Goal: Task Accomplishment & Management: Use online tool/utility

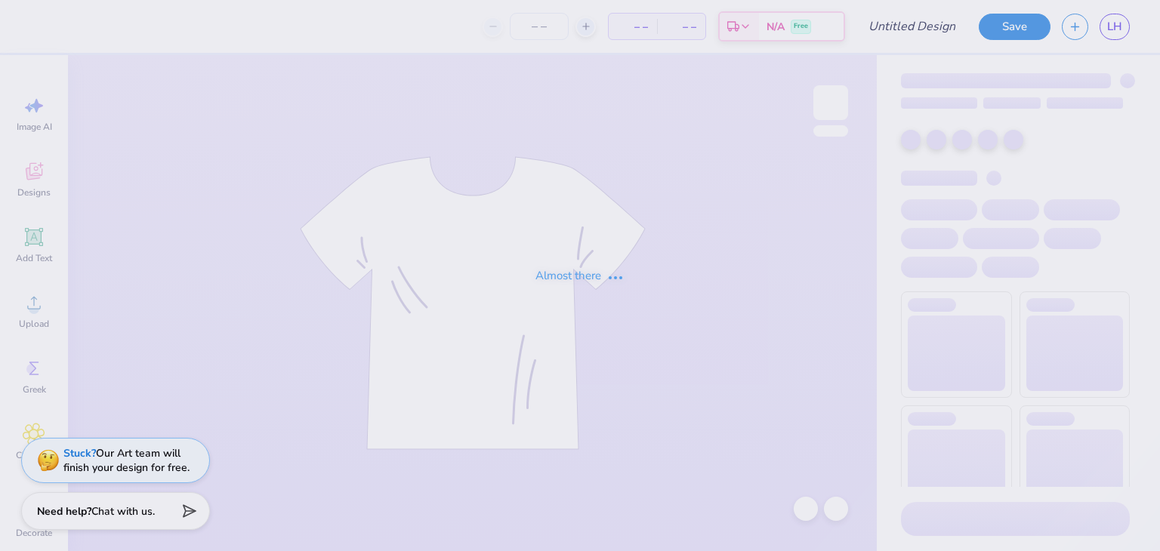
type input "camo crew"
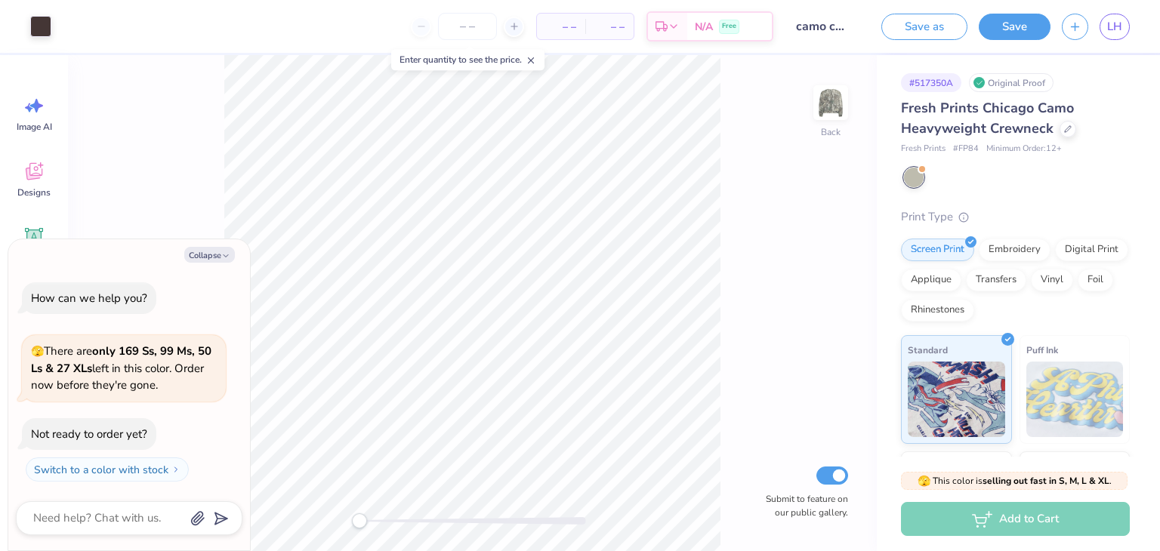
click at [41, 179] on icon at bounding box center [34, 171] width 23 height 23
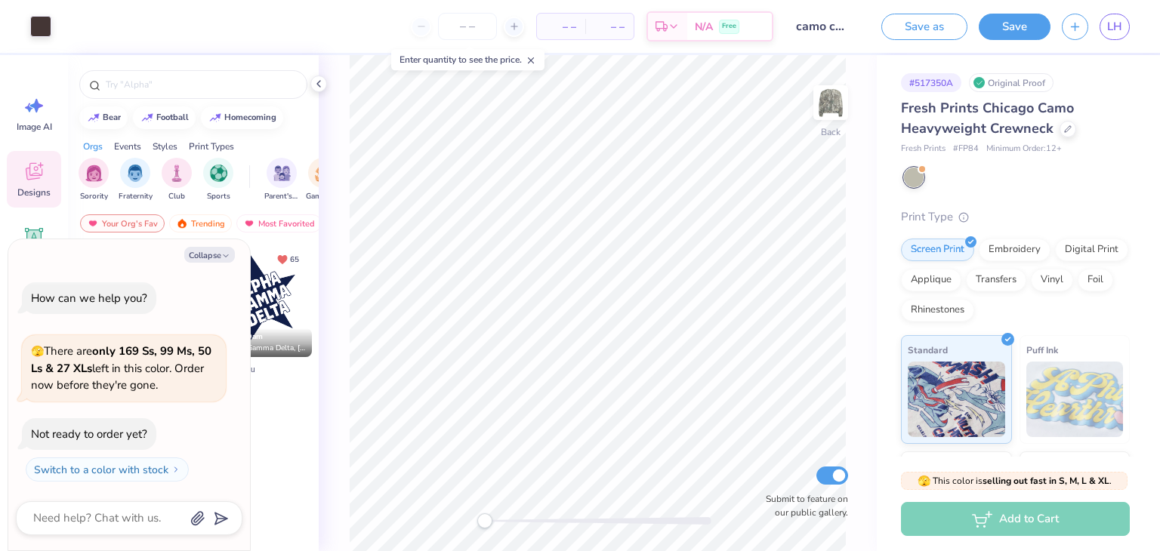
click at [223, 252] on icon "button" at bounding box center [225, 255] width 9 height 9
type textarea "x"
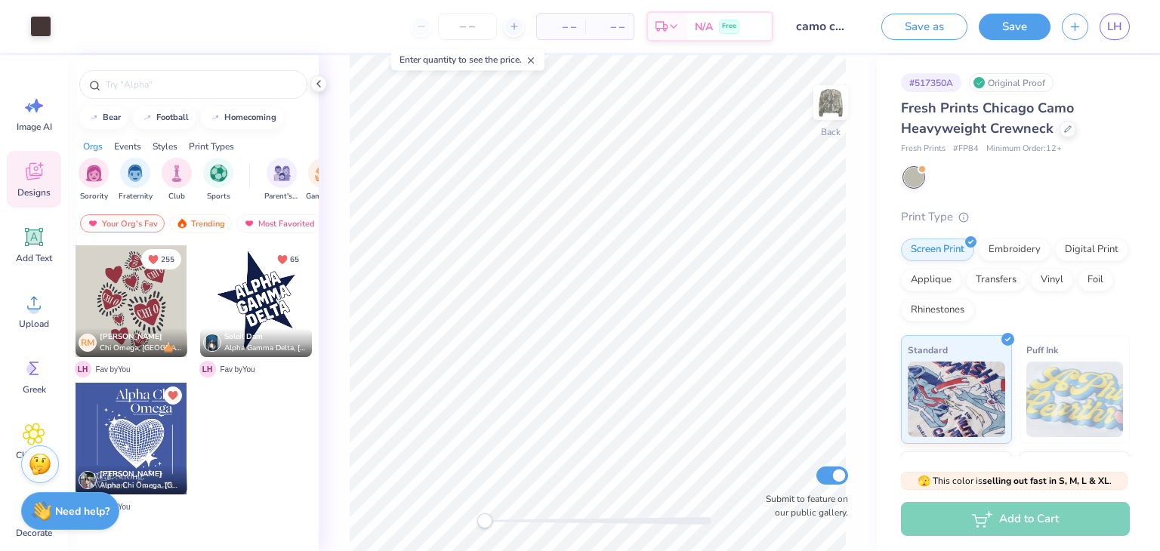
click at [217, 220] on div "Trending" at bounding box center [200, 223] width 63 height 18
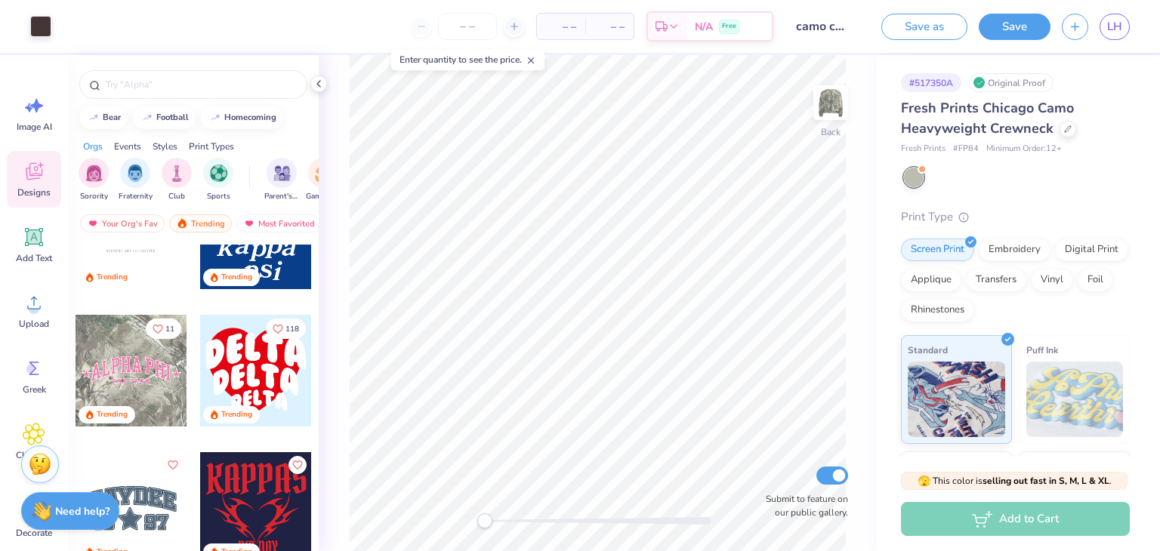
scroll to position [2679, 0]
click at [125, 387] on div at bounding box center [132, 371] width 112 height 112
type input "11.76"
type input "3.59"
type input "2.99"
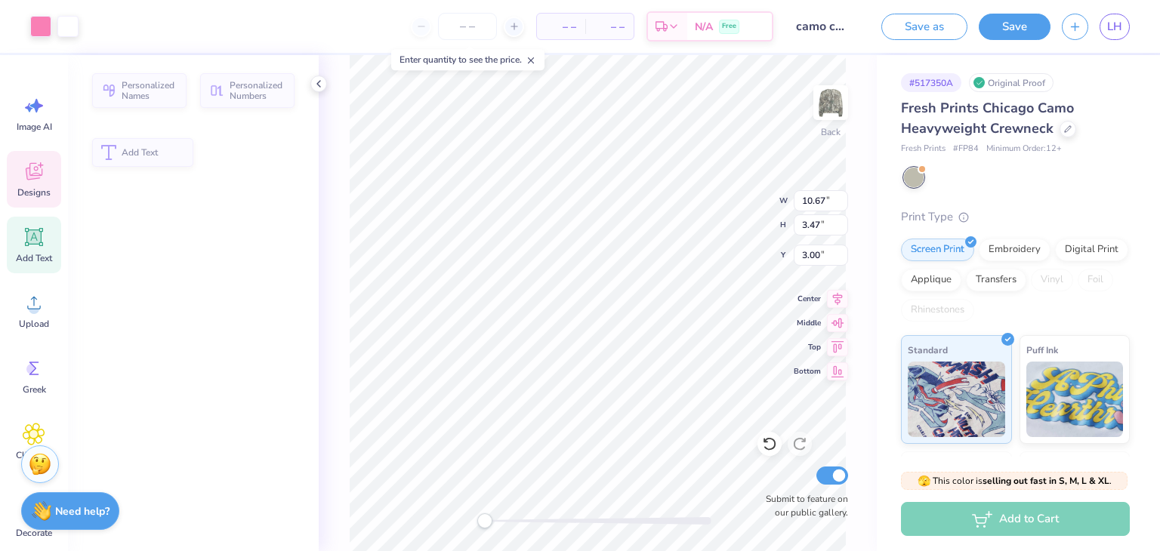
type input "10.67"
type input "3.47"
type input "3.00"
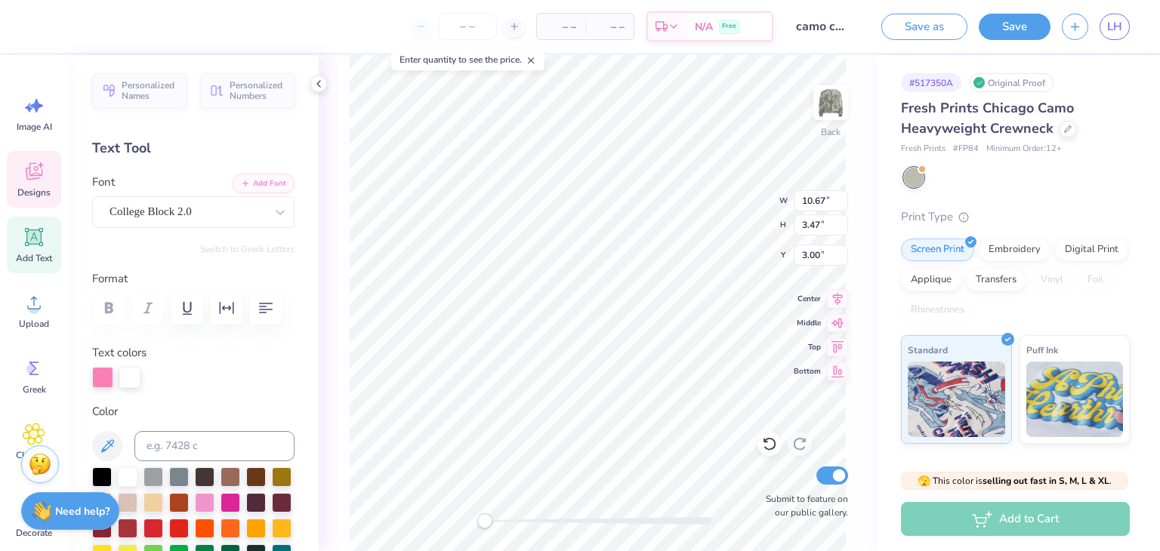
scroll to position [12, 2]
type textarea "Tau delta gamma"
type input "13.82"
type input "3.33"
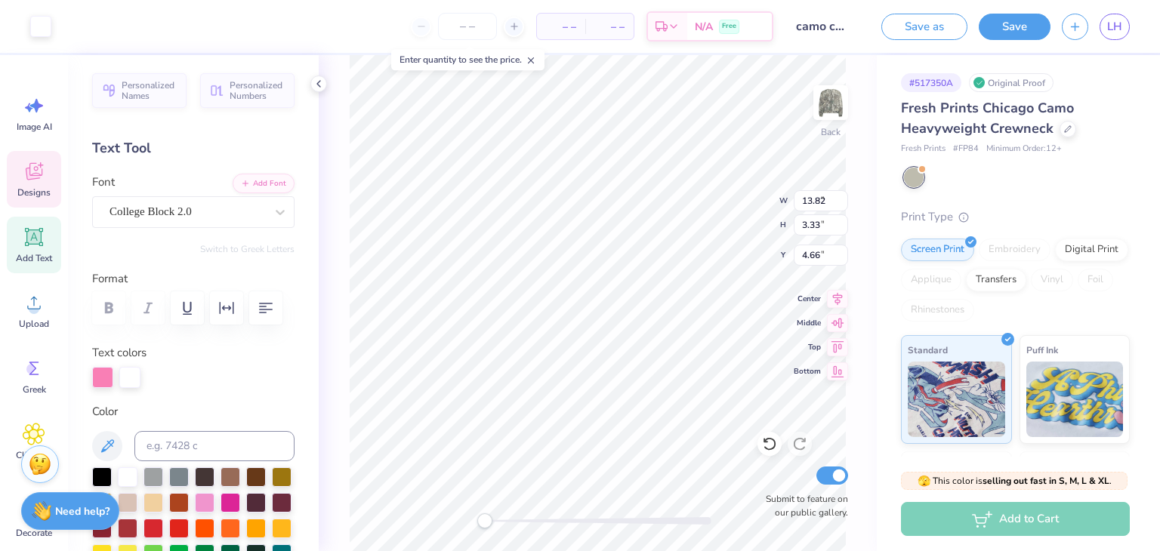
type input "1.38"
type input "1.32"
type input "4.66"
type input "1.20"
type input "1.14"
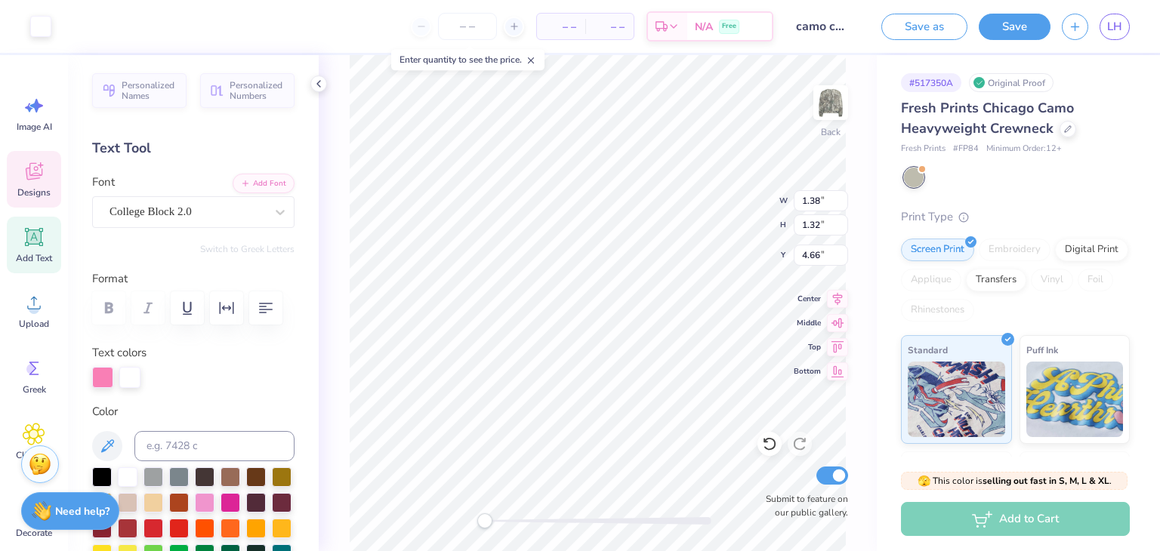
type input "4.76"
type input "13.82"
type input "3.33"
type input "3.00"
type input "1.38"
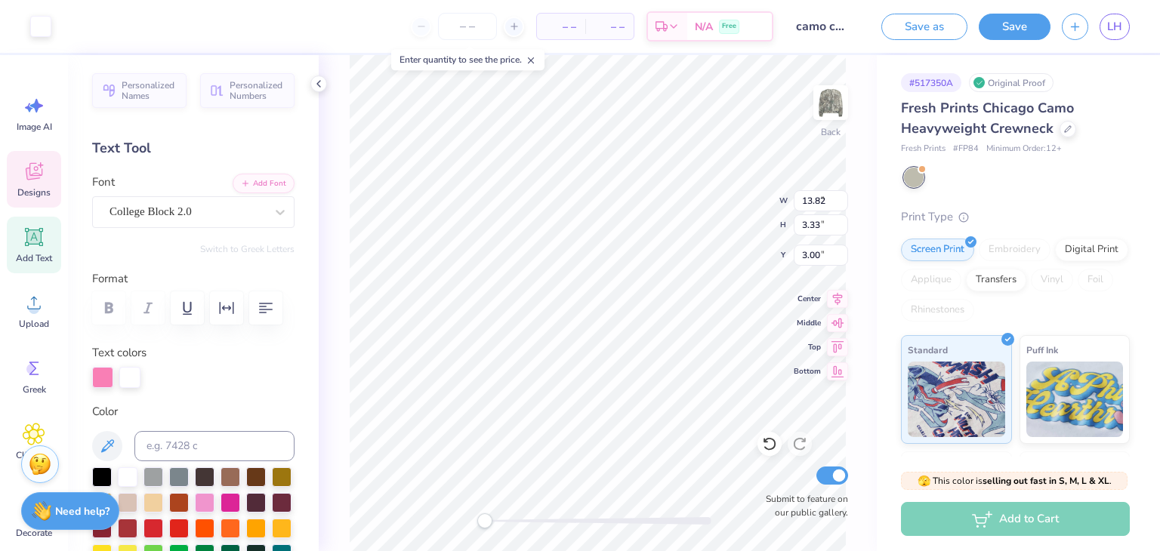
type input "1.32"
type input "4.66"
type input "1.20"
type input "1.14"
type input "4.76"
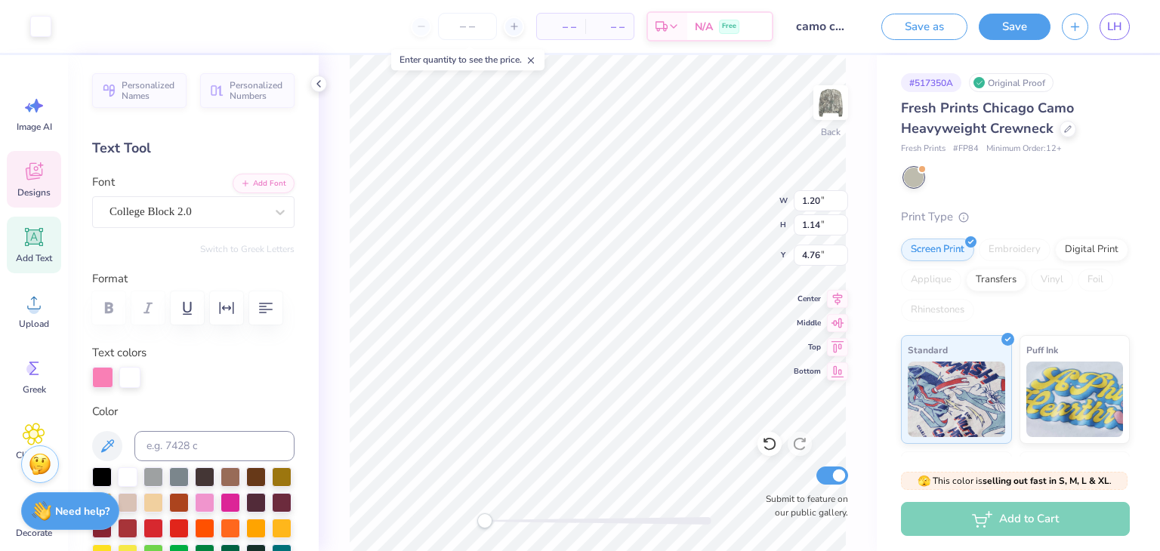
type input "1.38"
type input "1.32"
type input "4.66"
type input "4.91"
type input "0.88"
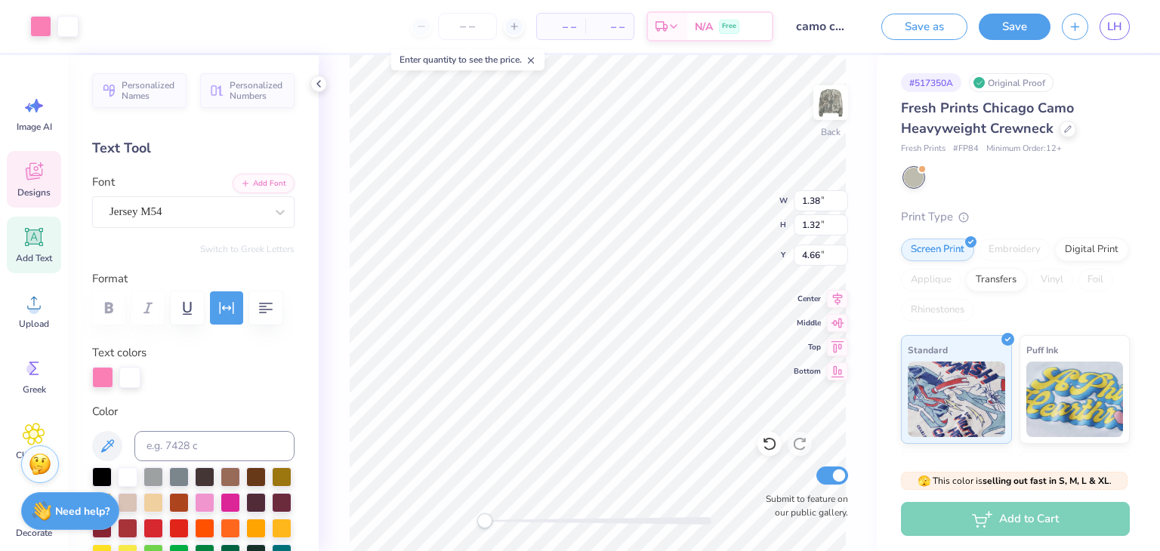
type input "5.99"
type textarea "est 1955"
type input "11.28"
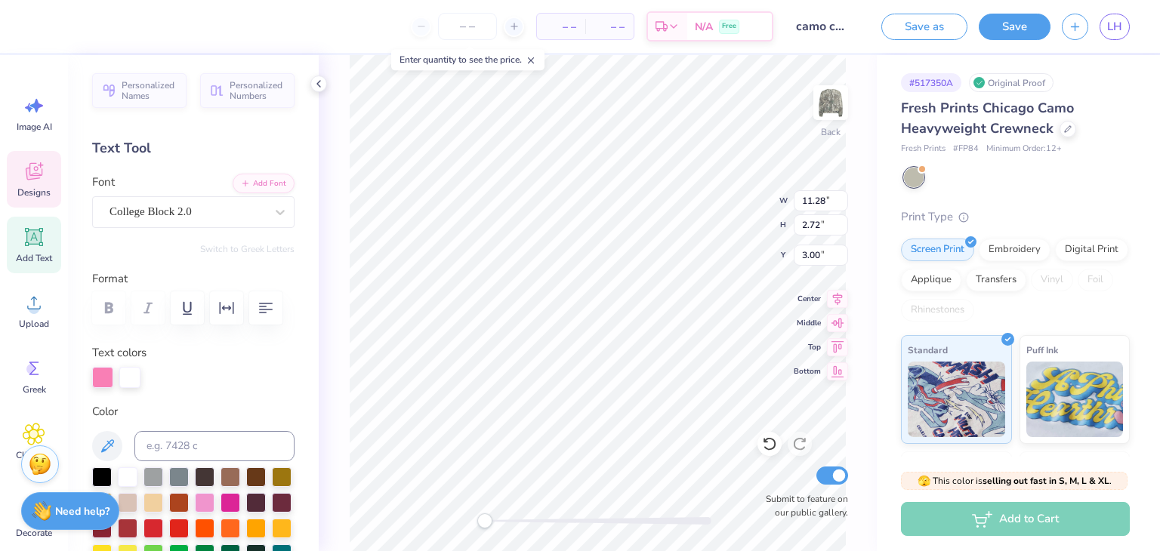
type input "2.72"
type input "1.20"
type input "1.14"
type input "6.52"
type input "1.20"
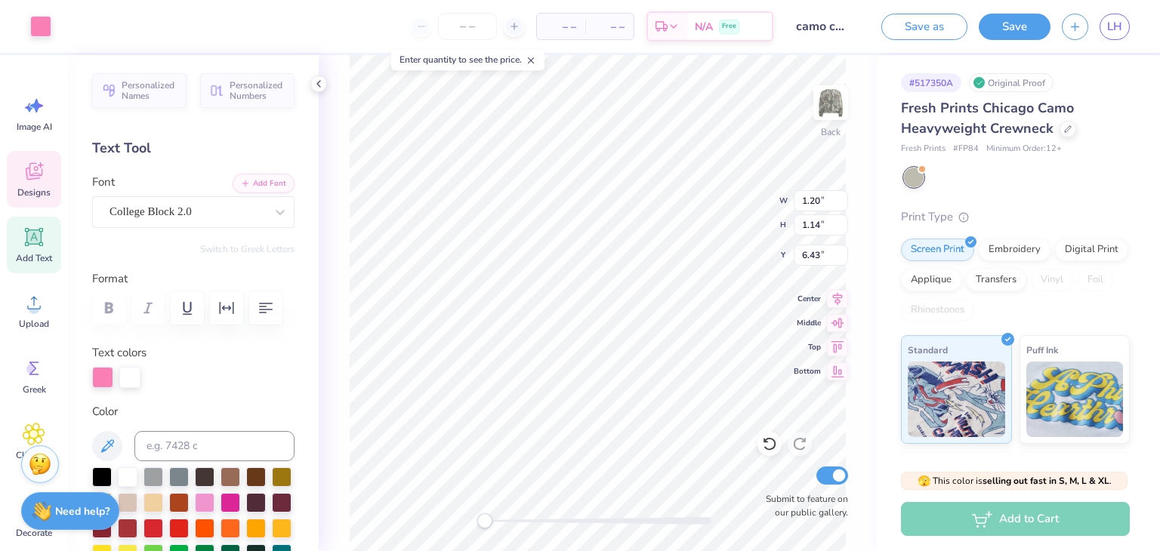
type input "1.14"
type input "1.38"
type input "1.32"
type input "1.20"
type input "1.14"
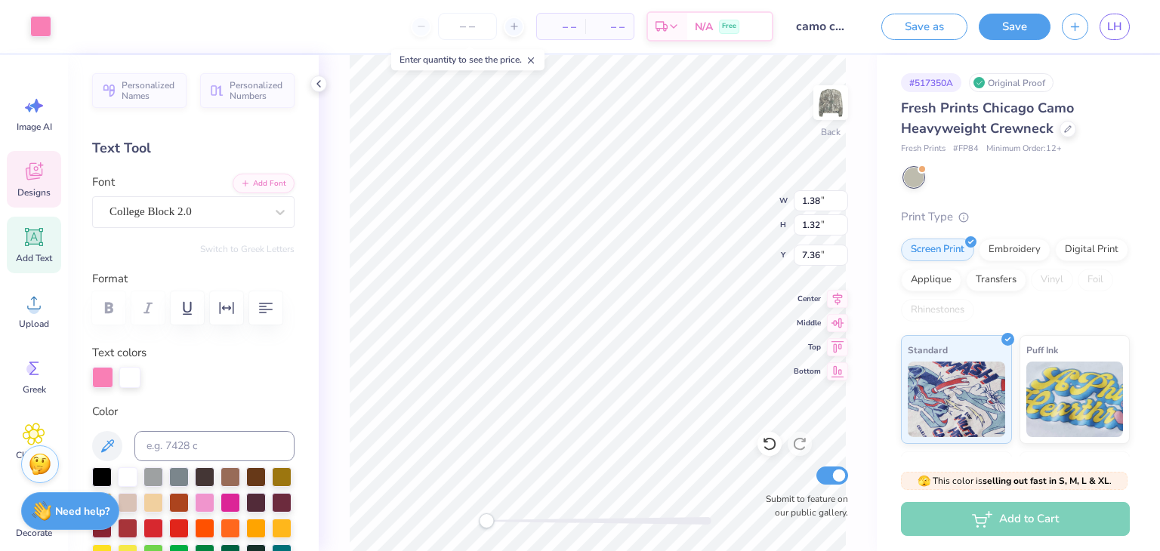
type input "7.36"
click at [1015, 31] on button "Save" at bounding box center [1014, 27] width 72 height 26
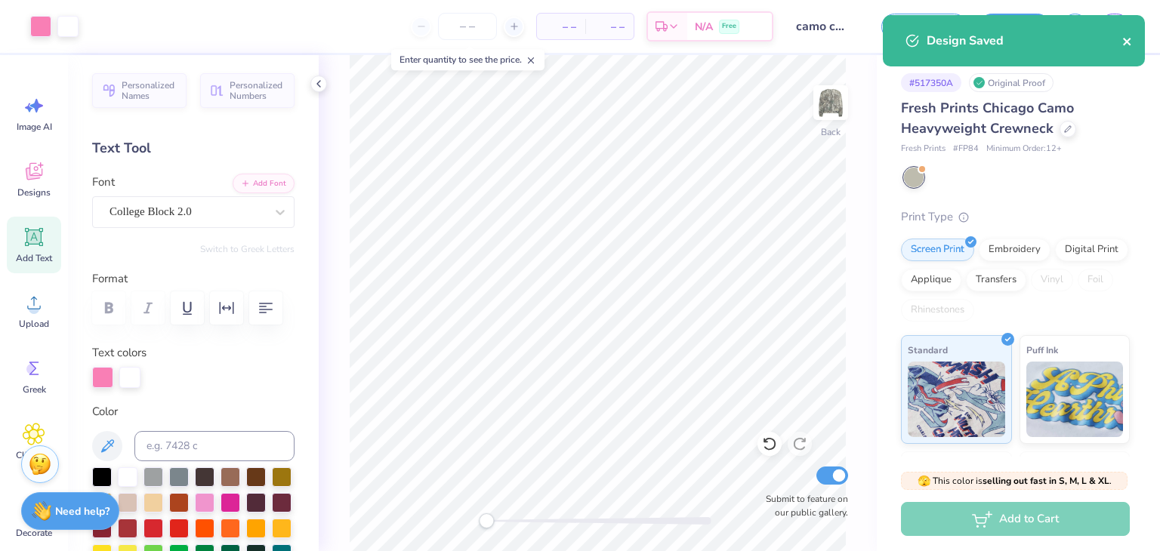
click at [1126, 42] on icon "close" at bounding box center [1127, 42] width 8 height 8
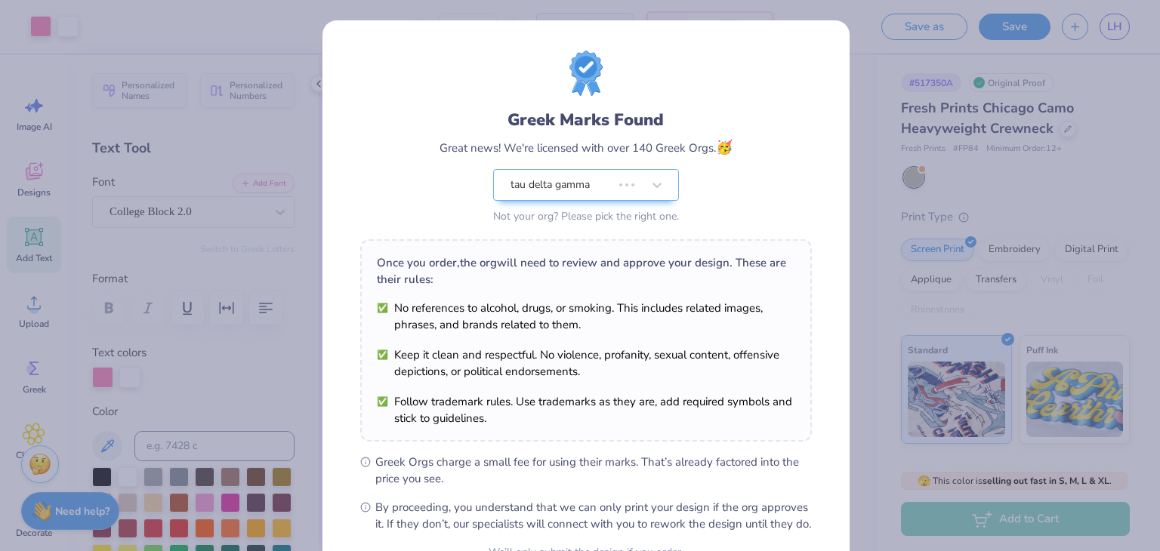
click at [1118, 22] on div "Design Saved" at bounding box center [1014, 46] width 268 height 69
click at [934, 127] on div "Greek Marks Found Great news! We're licensed with over 140 Greek Orgs. 🥳 tau de…" at bounding box center [580, 275] width 1160 height 551
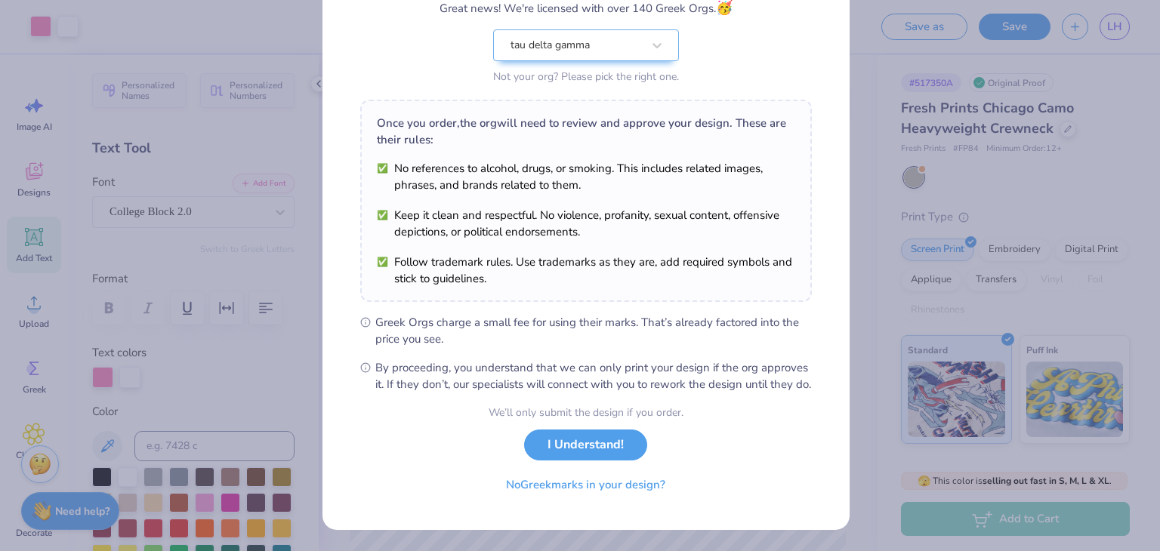
click at [592, 455] on button "I Understand!" at bounding box center [585, 445] width 123 height 31
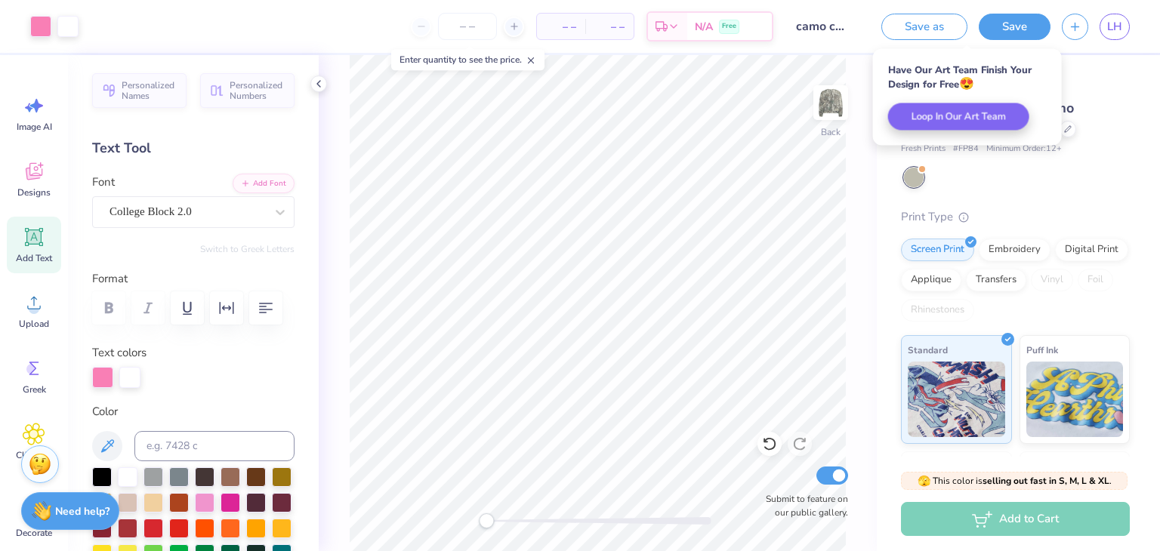
click at [1106, 26] on link "LH" at bounding box center [1114, 27] width 30 height 26
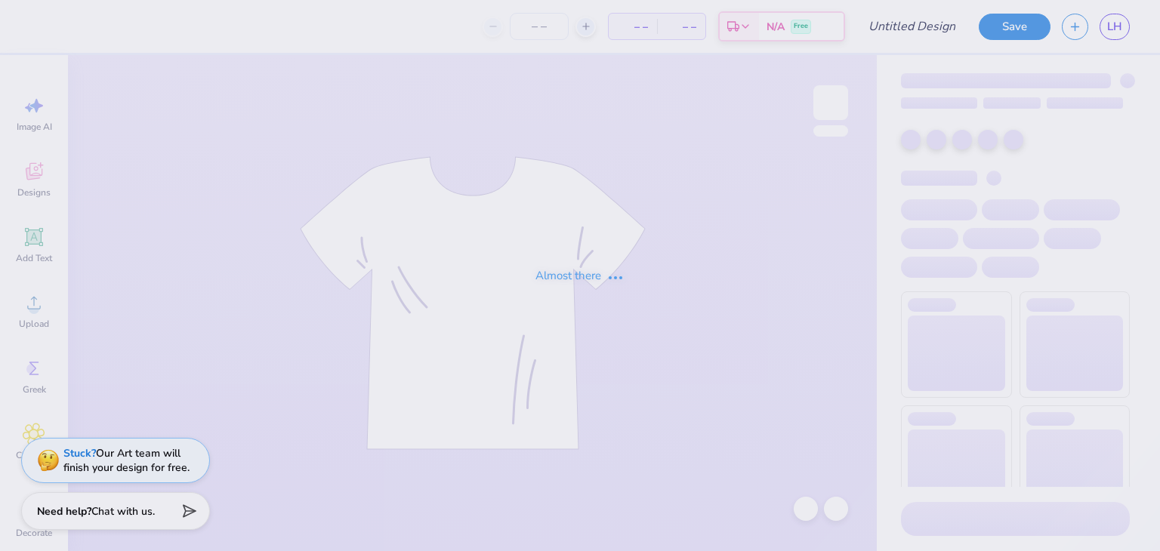
type input "camo crew"
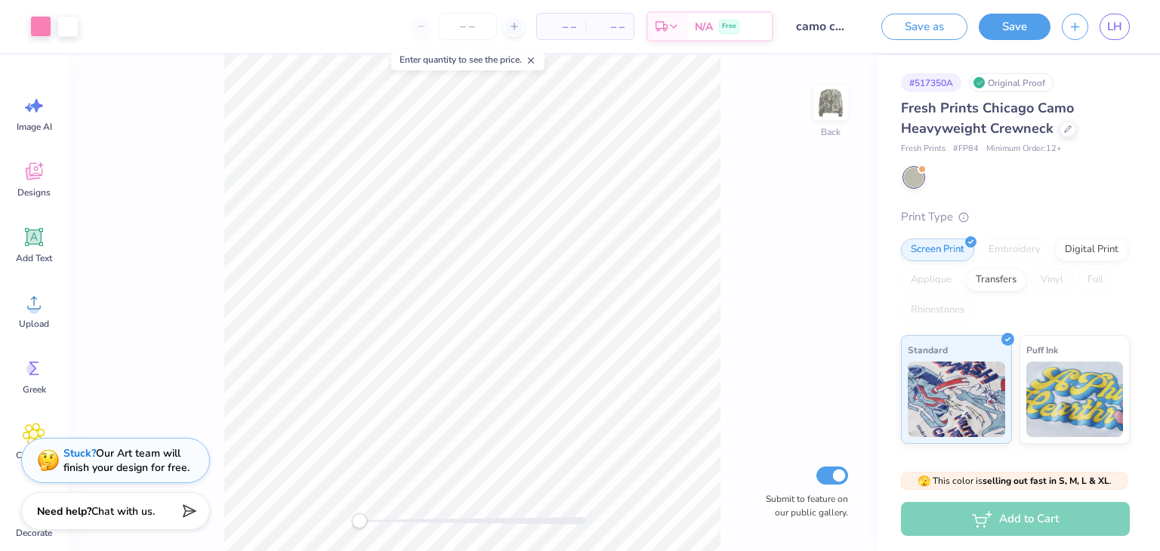
click at [66, 27] on div at bounding box center [67, 26] width 21 height 21
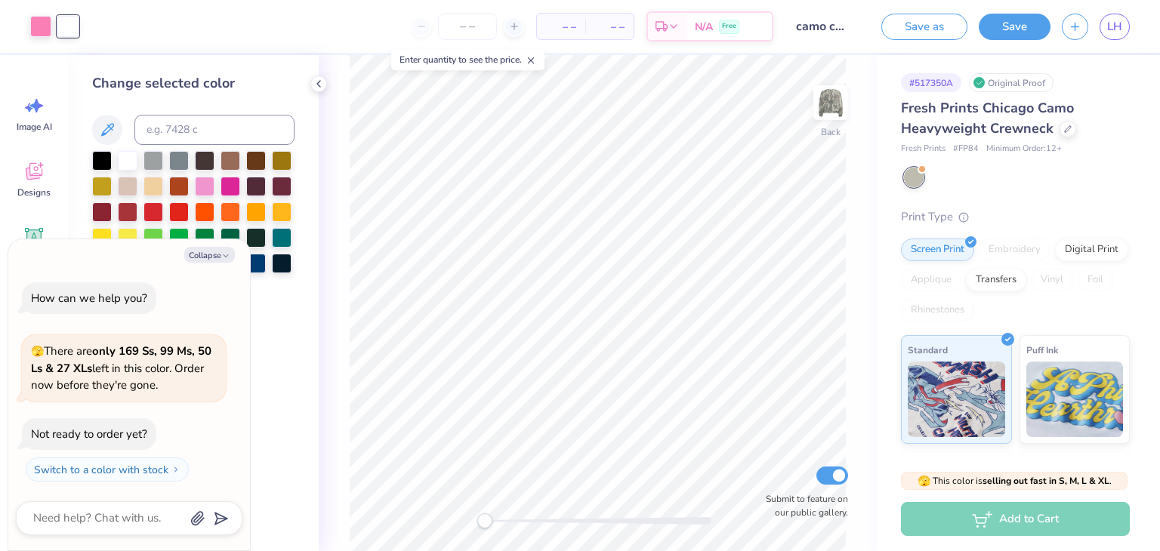
click at [229, 157] on div at bounding box center [230, 161] width 20 height 20
click at [208, 158] on div at bounding box center [205, 161] width 20 height 20
click at [318, 85] on polyline at bounding box center [318, 84] width 3 height 6
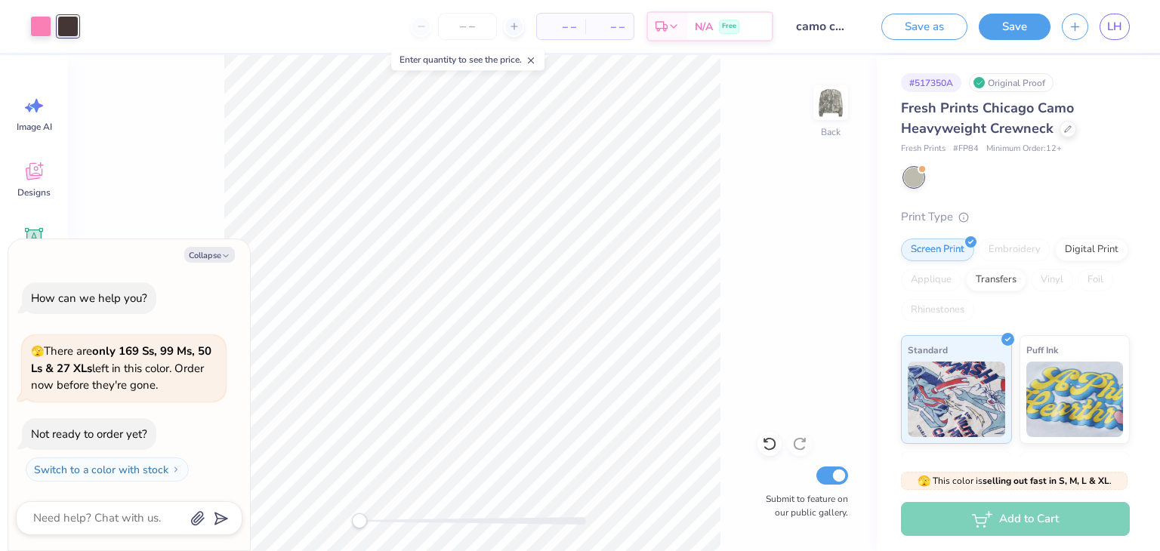
click at [230, 247] on button "Collapse" at bounding box center [209, 255] width 51 height 16
type textarea "x"
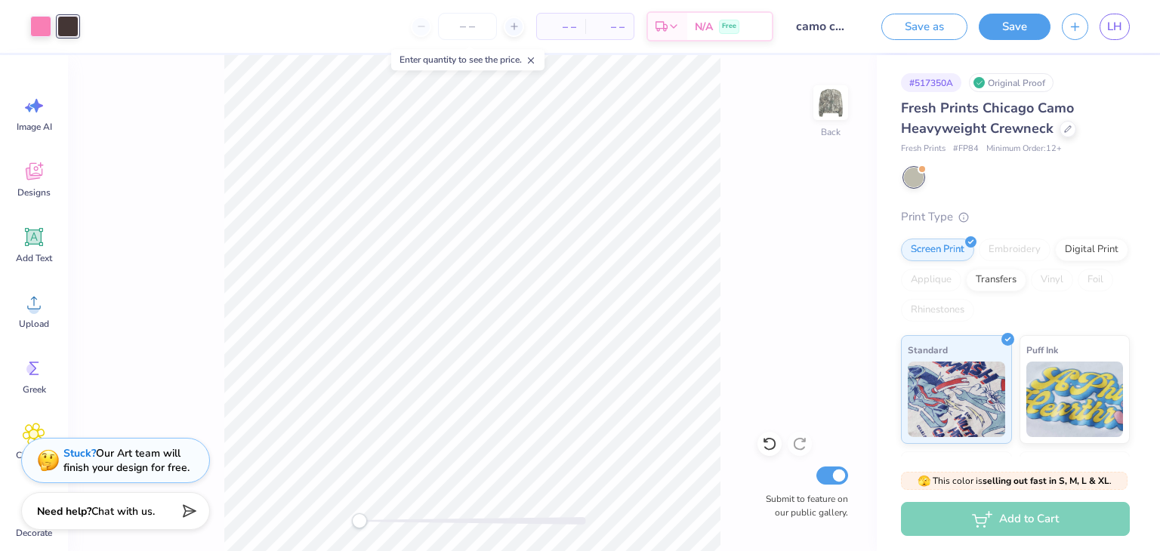
click at [42, 24] on div at bounding box center [40, 26] width 21 height 21
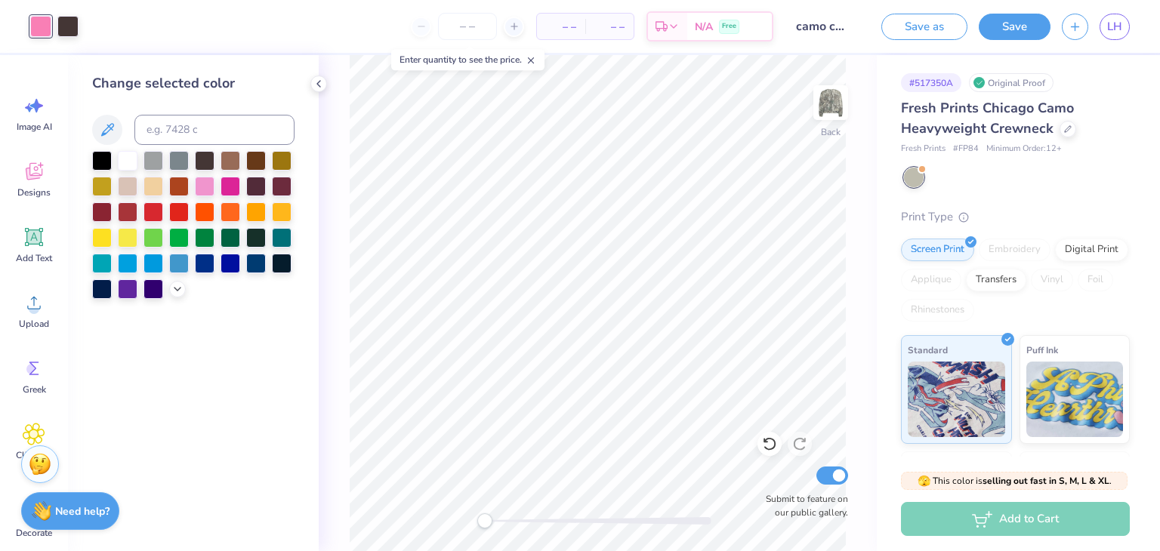
click at [125, 160] on div at bounding box center [128, 161] width 20 height 20
click at [344, 91] on div "Back Submit to feature on our public gallery." at bounding box center [598, 303] width 558 height 496
click at [66, 29] on div at bounding box center [67, 26] width 21 height 21
click at [230, 189] on div at bounding box center [230, 187] width 20 height 20
click at [317, 79] on icon at bounding box center [319, 84] width 12 height 12
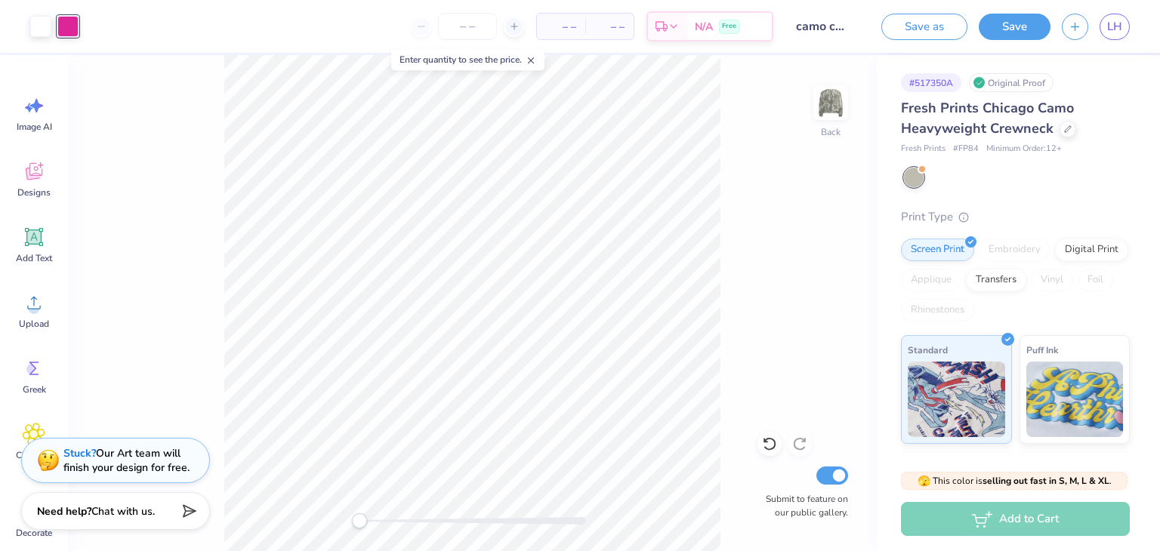
click at [1010, 26] on button "Save" at bounding box center [1014, 27] width 72 height 26
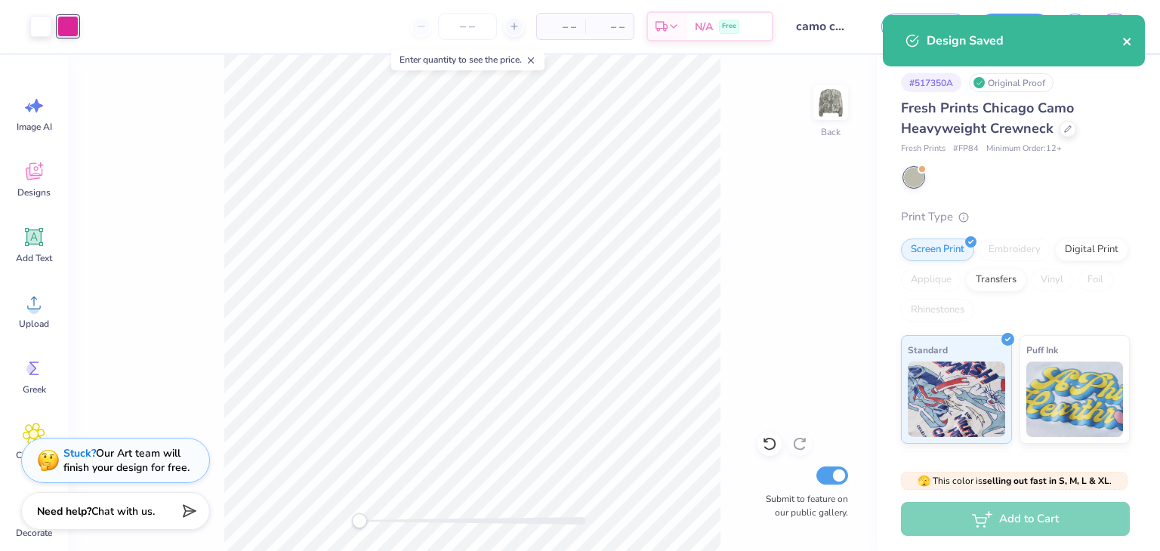
click at [1123, 37] on icon "close" at bounding box center [1127, 41] width 11 height 12
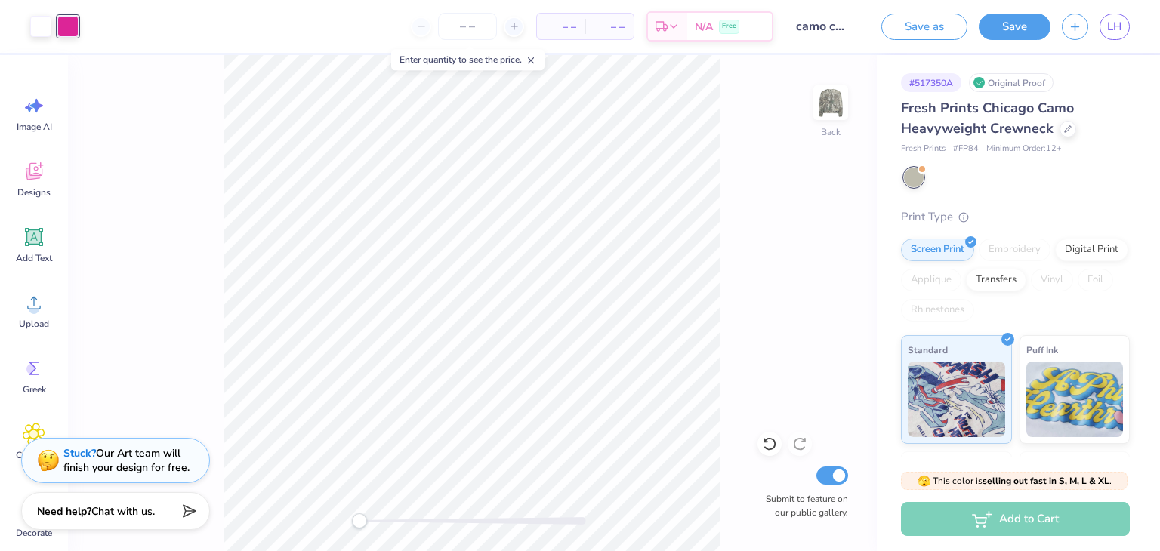
click at [1118, 21] on div "Design Saved" at bounding box center [1014, 46] width 268 height 69
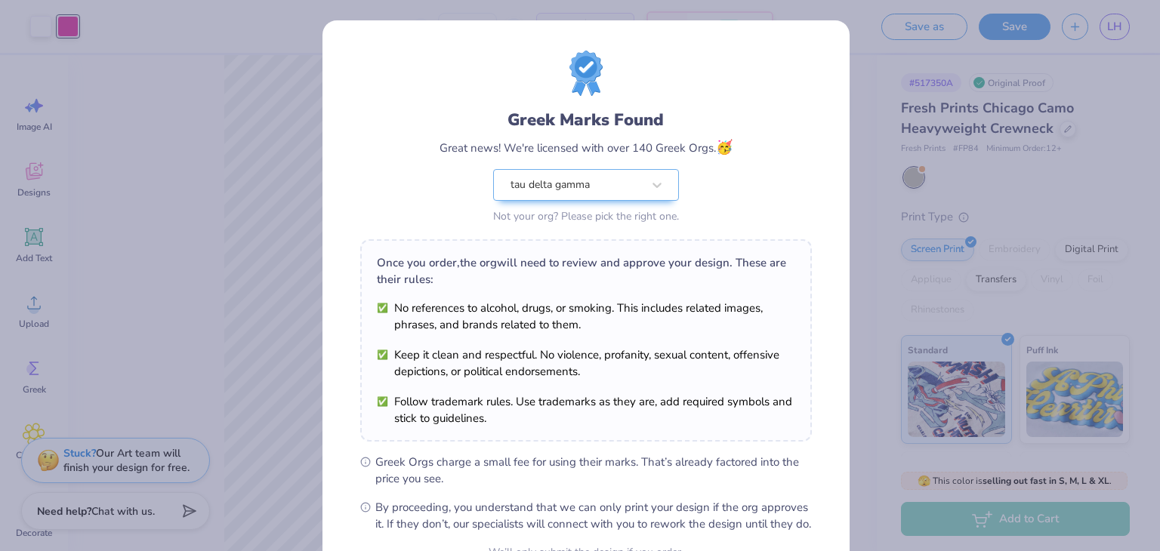
scroll to position [154, 0]
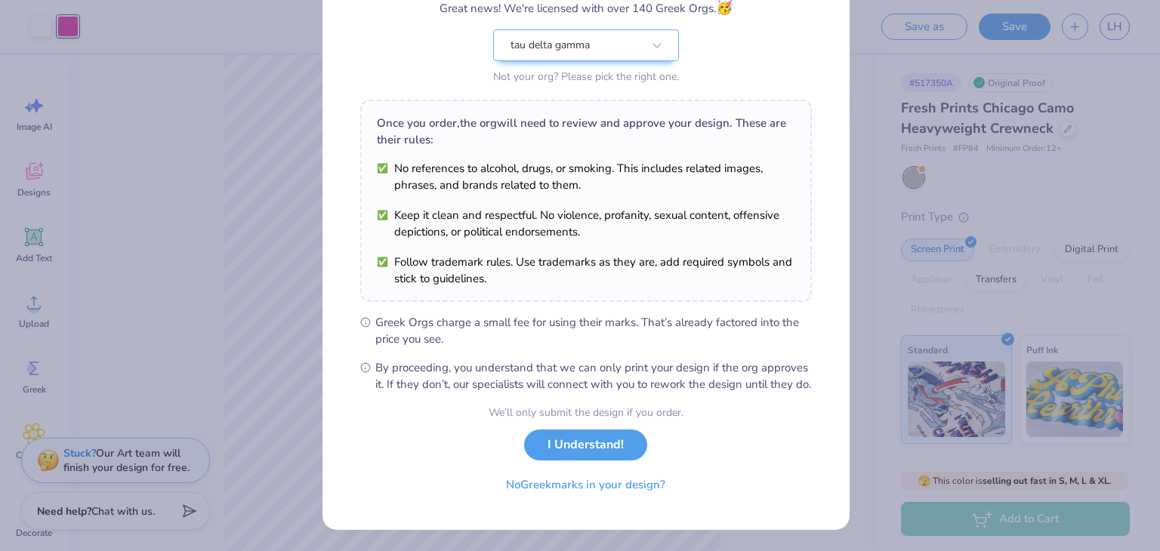
click at [589, 435] on button "I Understand!" at bounding box center [585, 445] width 123 height 31
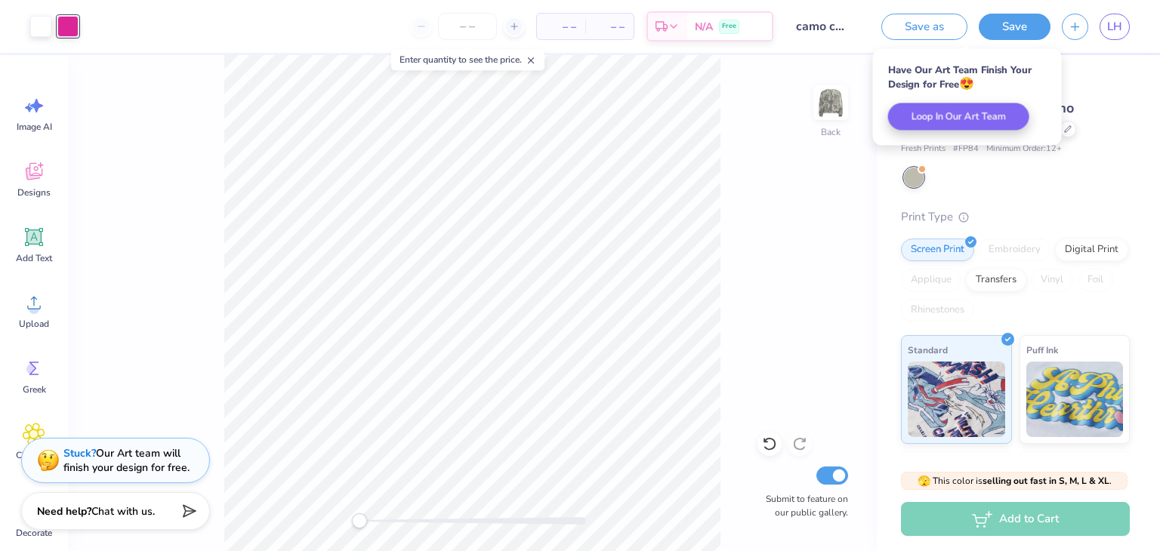
click at [1117, 29] on span "LH" at bounding box center [1114, 26] width 15 height 17
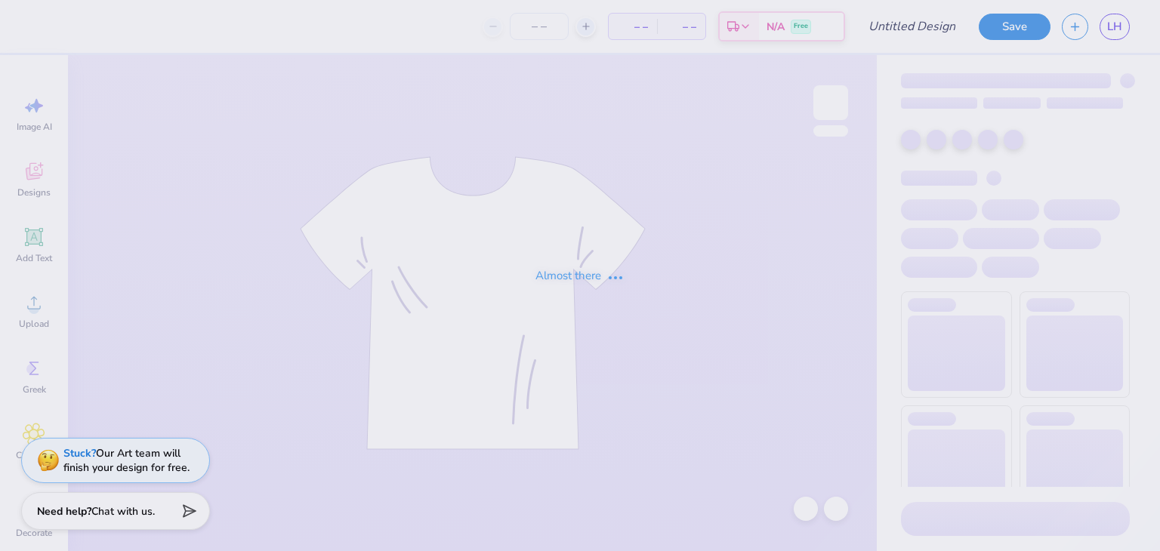
type input "disco tank"
type input "50"
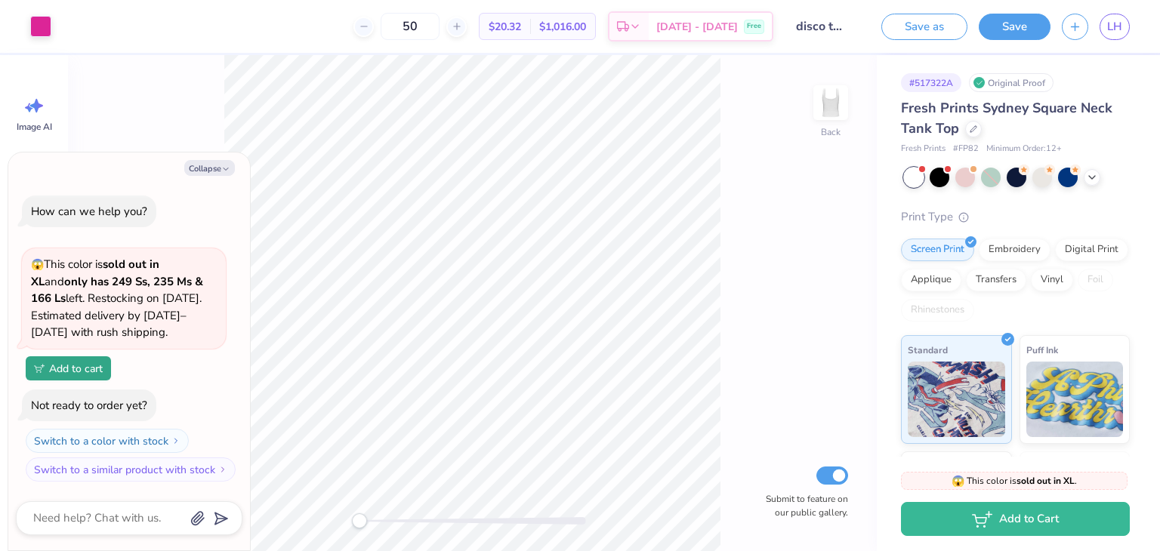
click at [211, 161] on button "Collapse" at bounding box center [209, 168] width 51 height 16
type textarea "x"
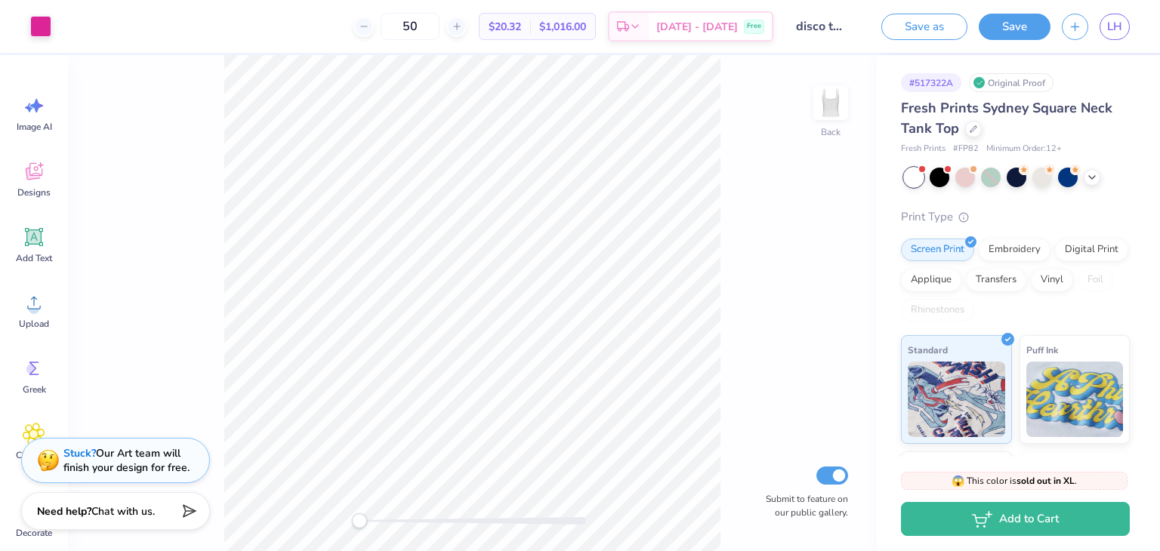
click at [36, 168] on icon at bounding box center [34, 171] width 23 height 23
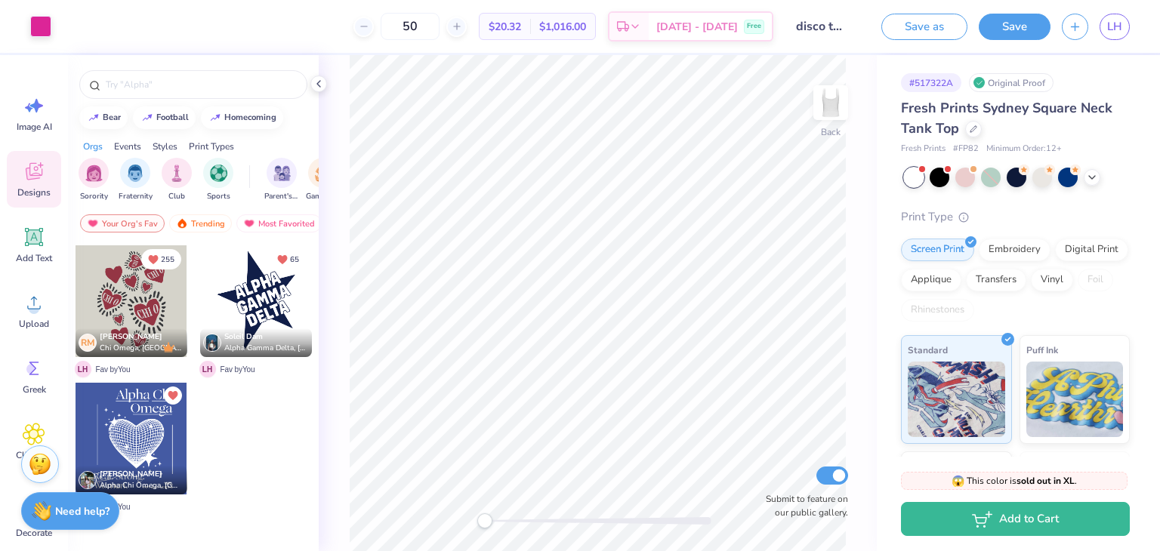
click at [218, 221] on div "Trending" at bounding box center [200, 223] width 63 height 18
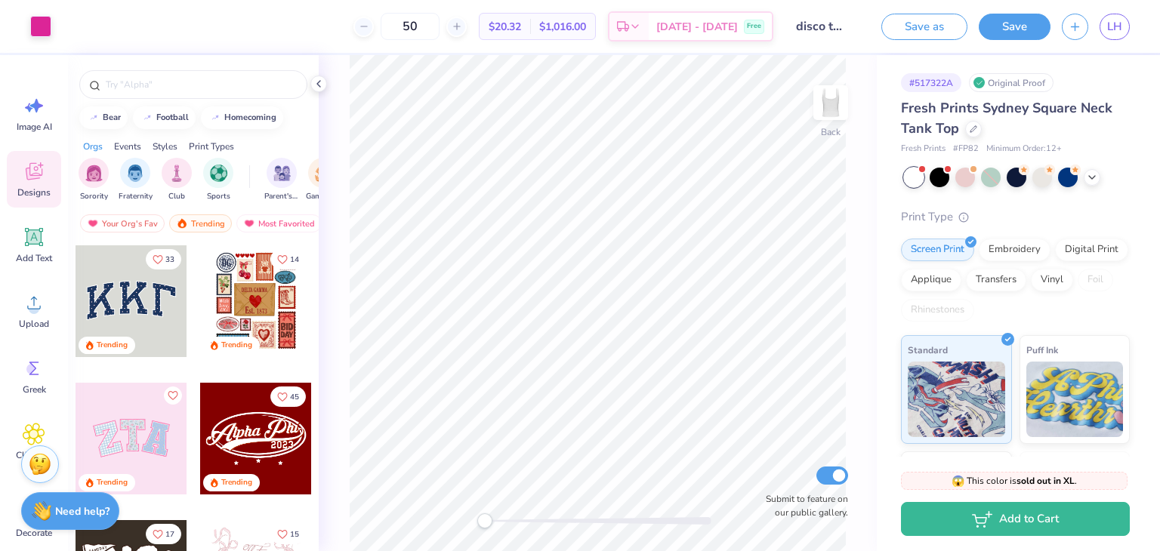
click at [142, 285] on div at bounding box center [132, 301] width 112 height 112
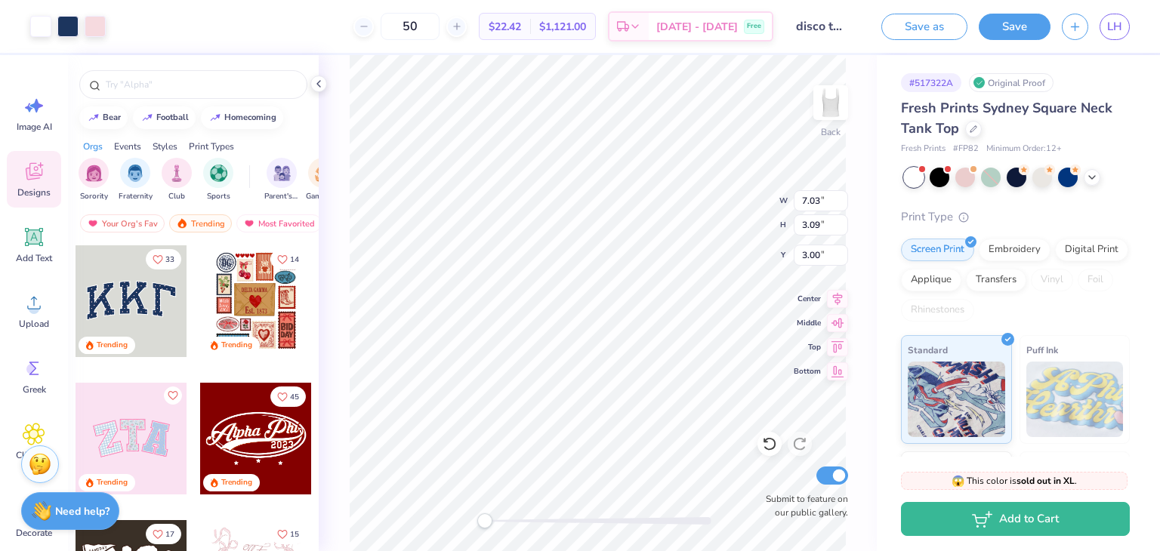
type input "7.07"
type input "6.35"
type input "0.50"
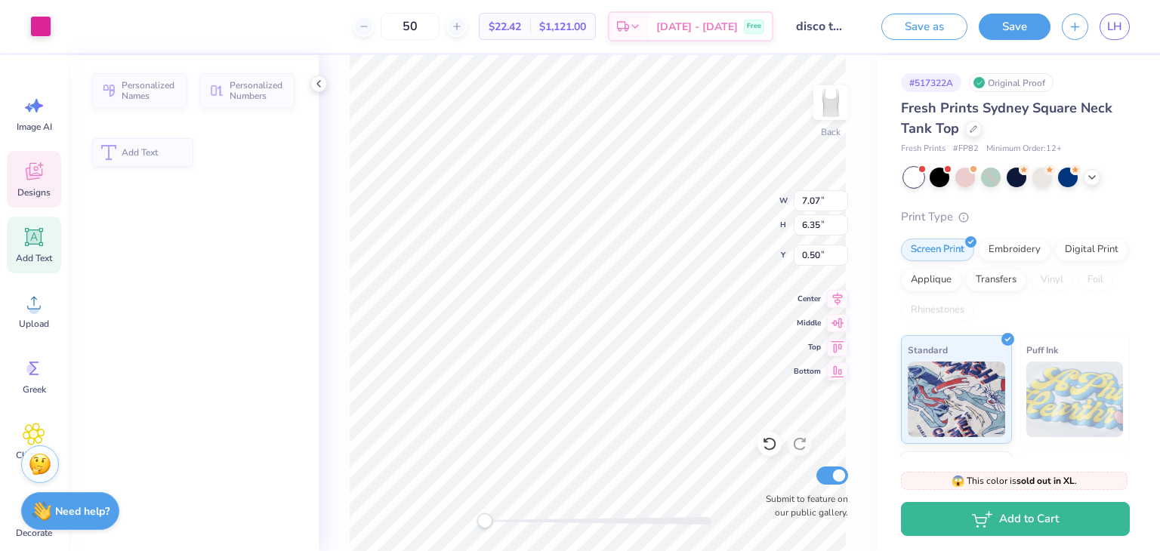
type input "4.27"
type input "0.95"
type input "1.14"
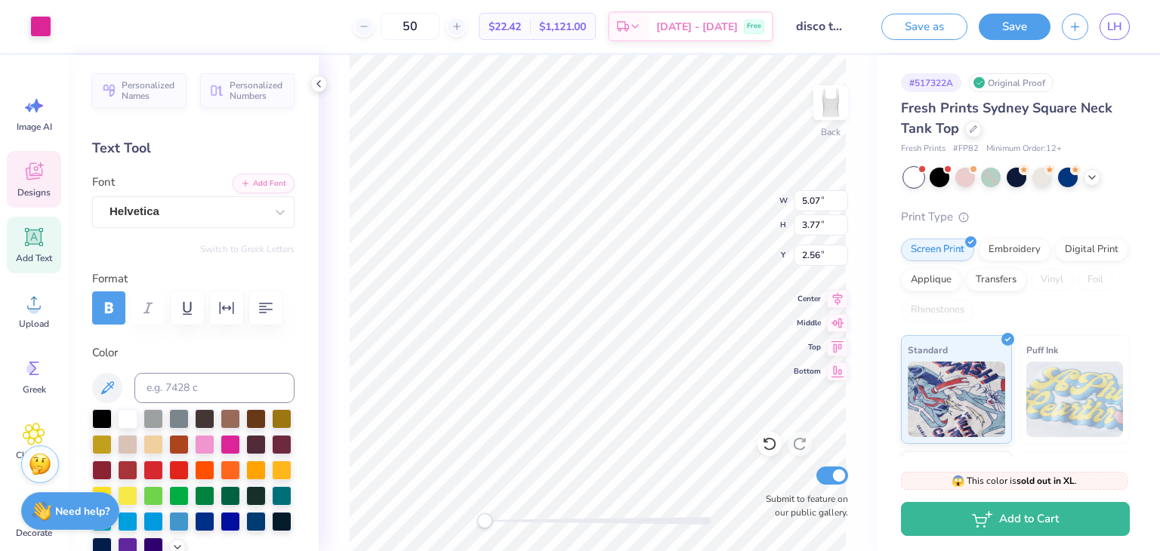
type input "5.07"
type input "3.77"
type input "2.56"
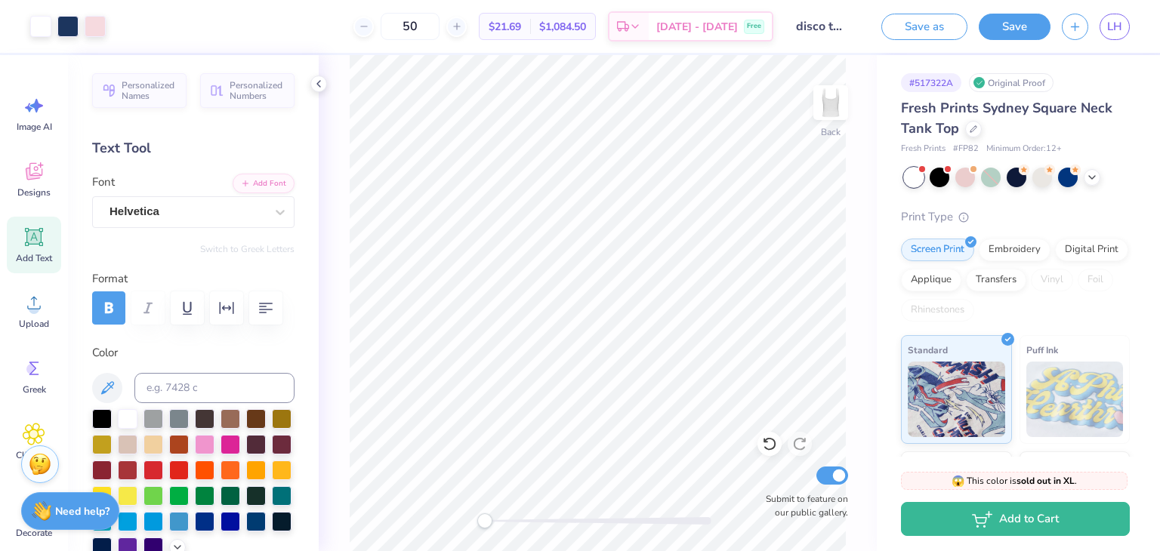
click at [40, 178] on icon at bounding box center [34, 171] width 23 height 23
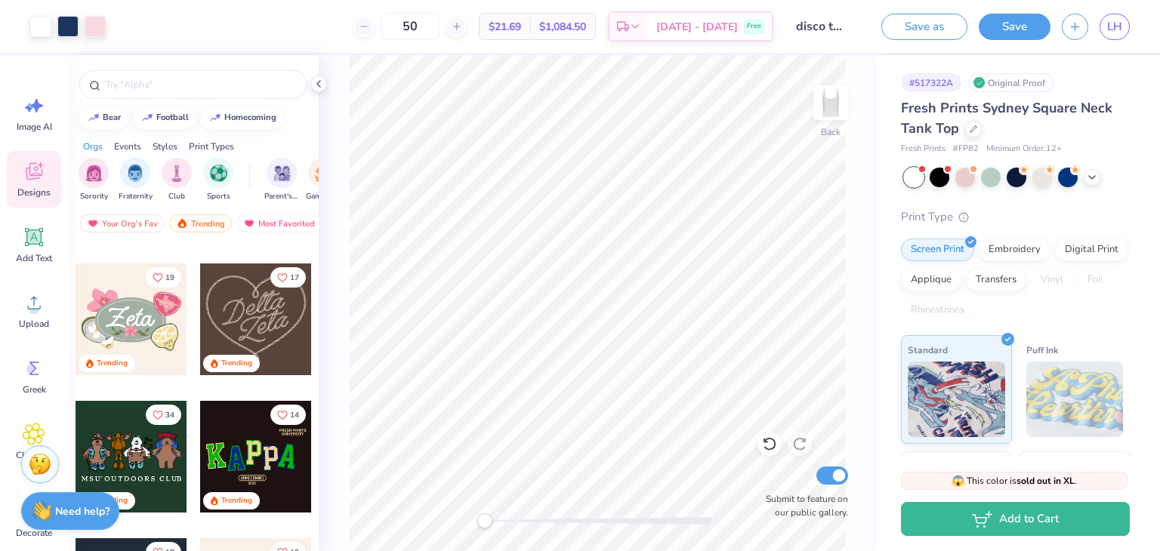
scroll to position [395, 0]
click at [267, 322] on div at bounding box center [256, 319] width 112 height 112
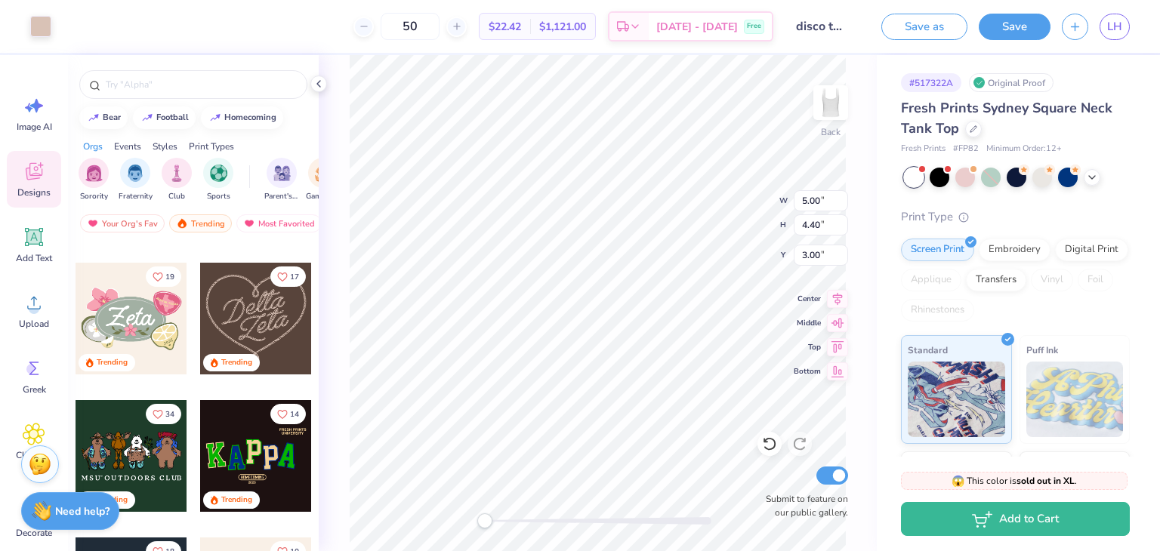
click at [39, 30] on div at bounding box center [40, 26] width 21 height 21
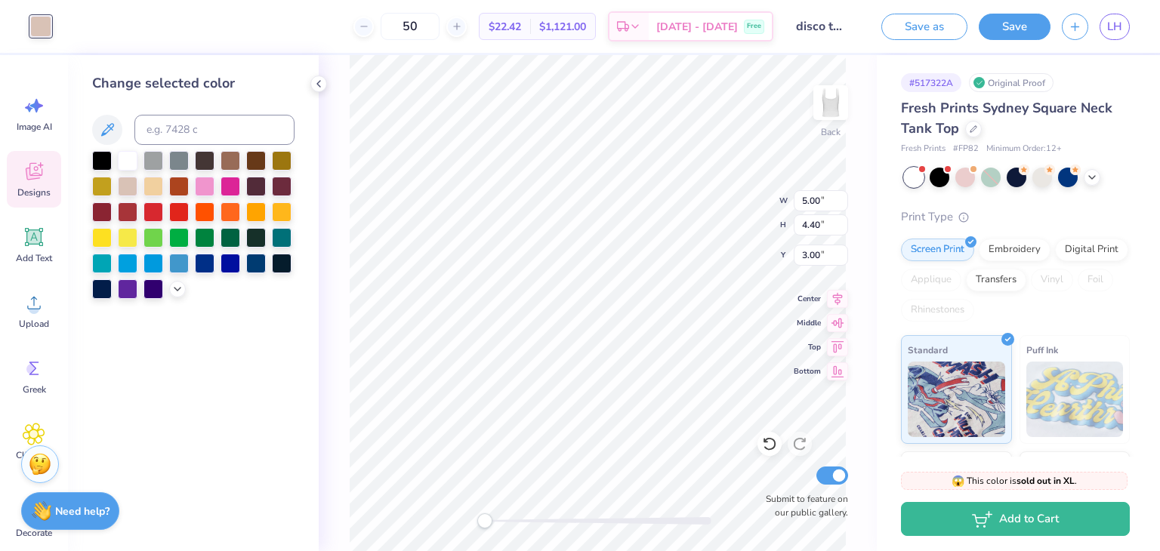
click at [230, 189] on div at bounding box center [230, 187] width 20 height 20
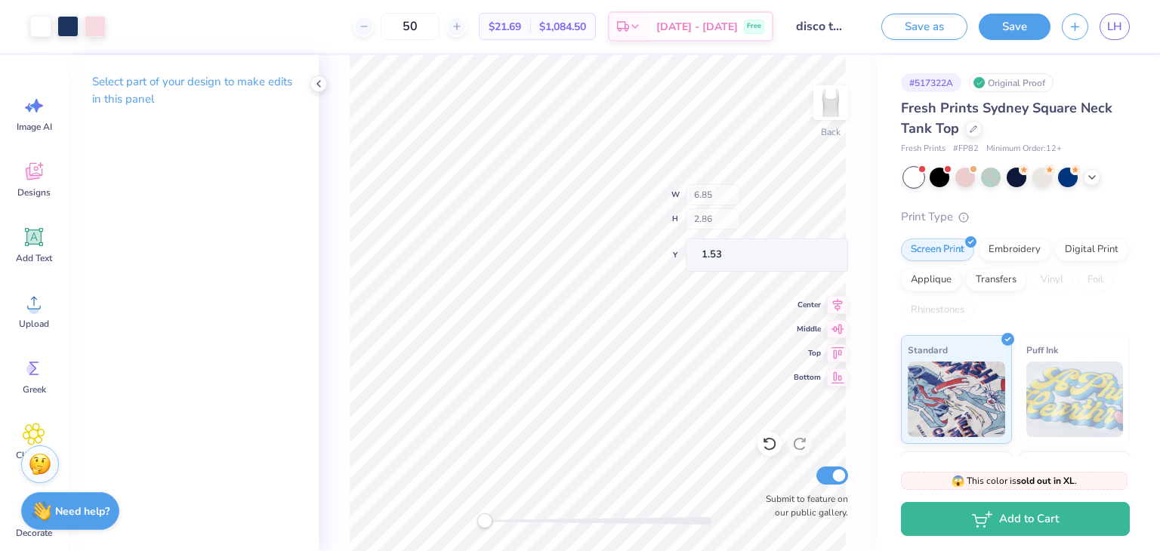
type input "6.85"
type input "2.86"
type input "1.53"
type input "1.28"
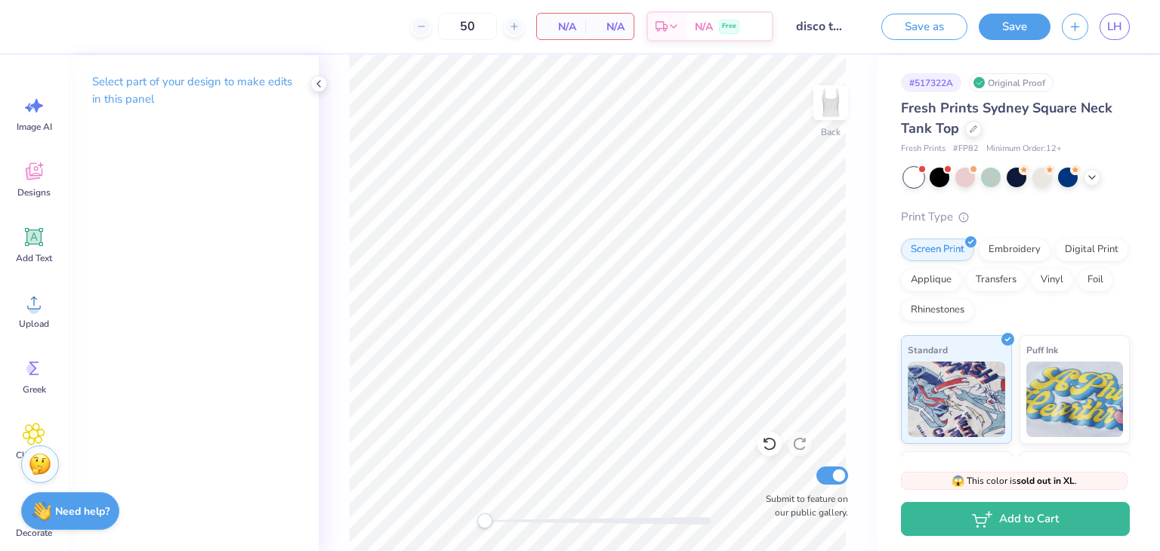
click at [26, 185] on div "Designs" at bounding box center [34, 179] width 54 height 57
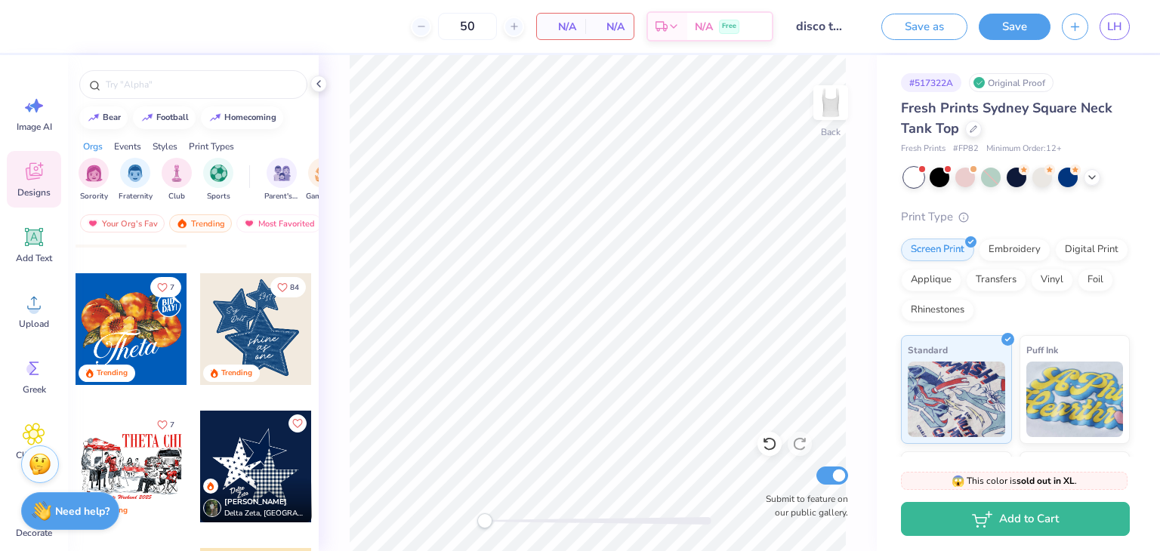
scroll to position [1072, 0]
click at [257, 330] on div at bounding box center [256, 329] width 112 height 112
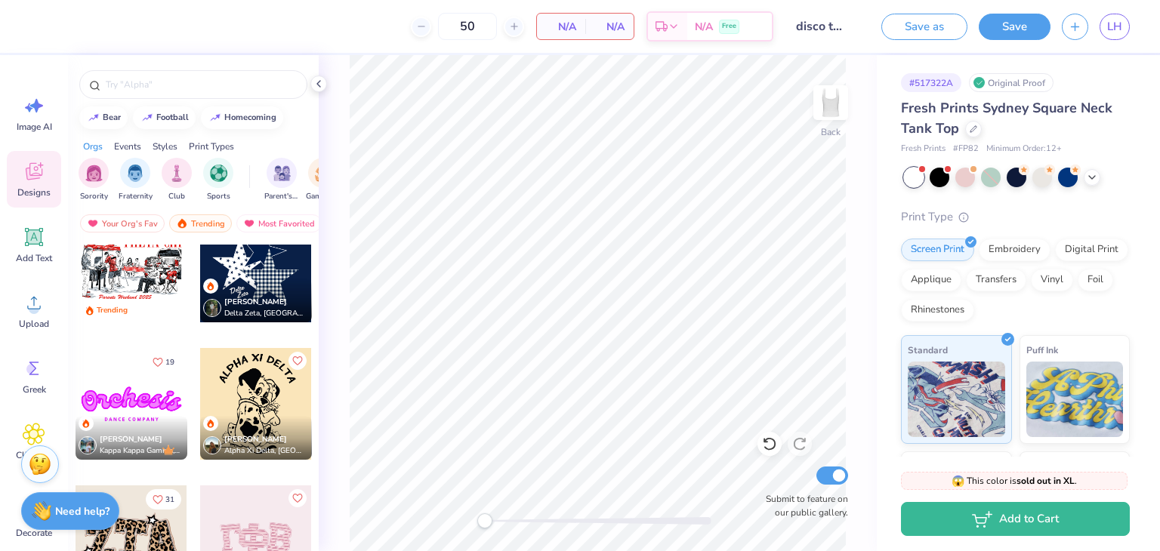
scroll to position [1277, 0]
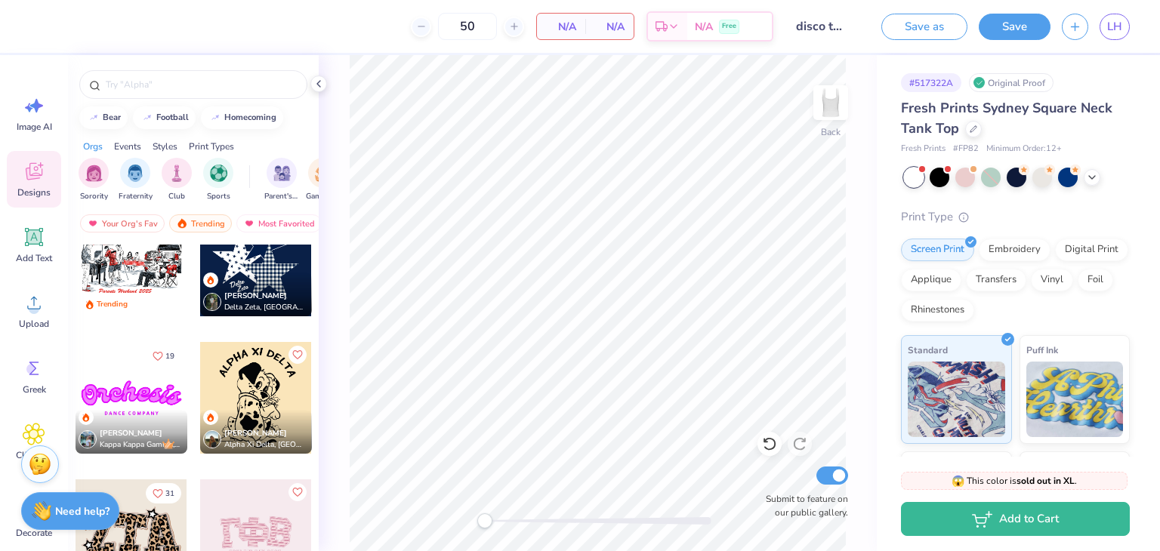
click at [276, 273] on div "Lucy Gross Delta Zeta, University of Iowa" at bounding box center [256, 295] width 112 height 44
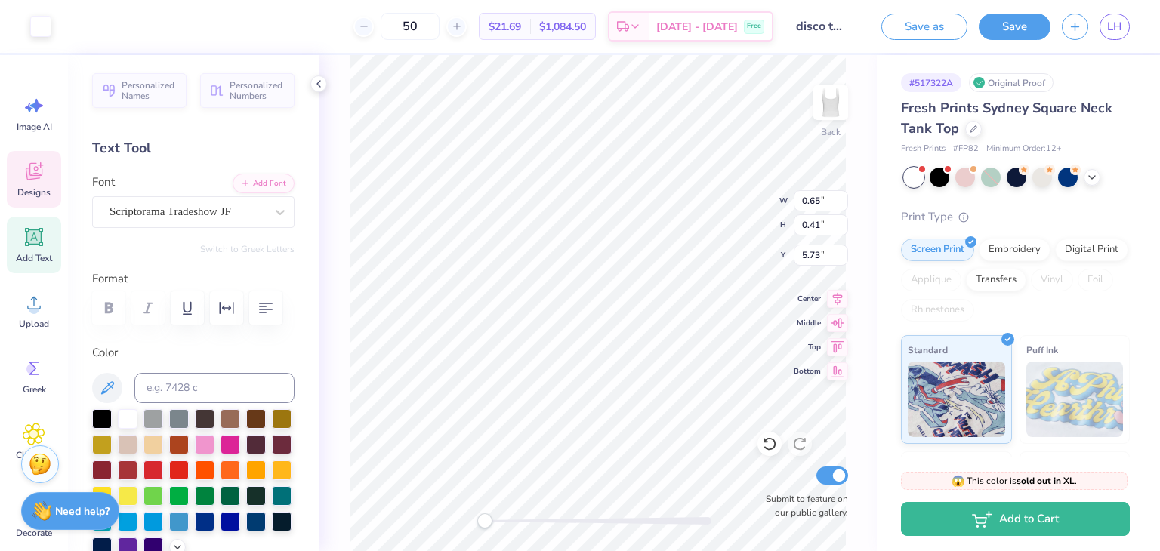
scroll to position [12, 2]
type textarea "Delt"
type input "0.86"
type input "0.44"
type input "5.45"
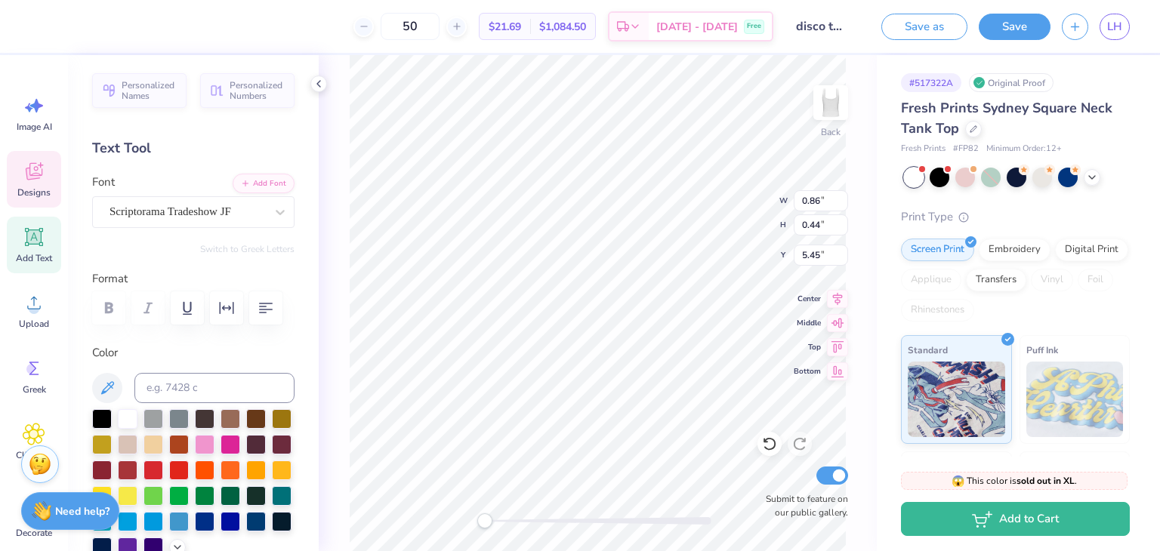
scroll to position [12, 2]
type textarea "Tau Delta"
type textarea "Gamma"
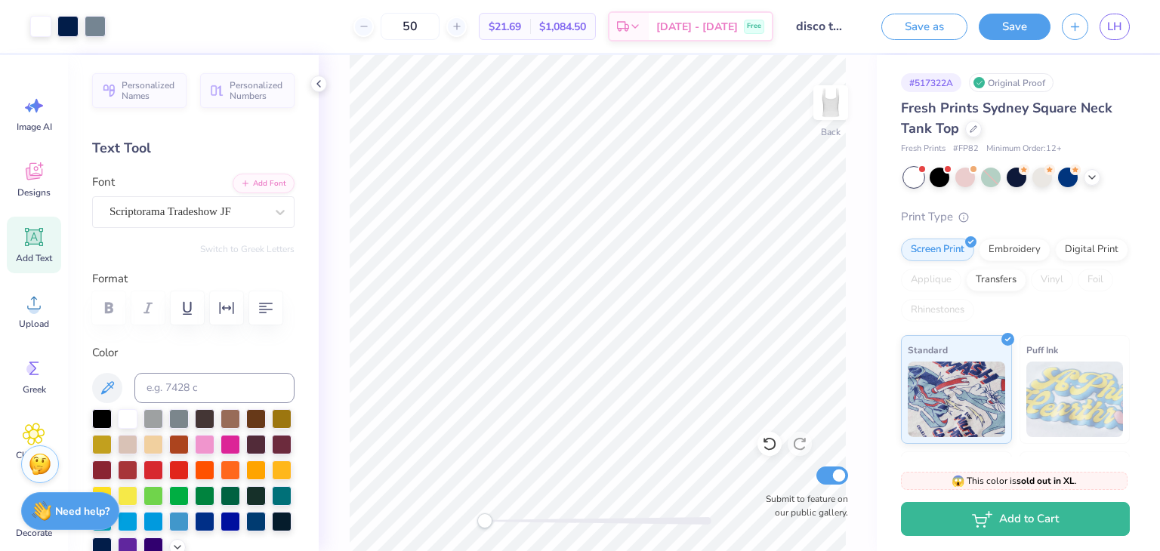
click at [39, 20] on div at bounding box center [40, 26] width 21 height 21
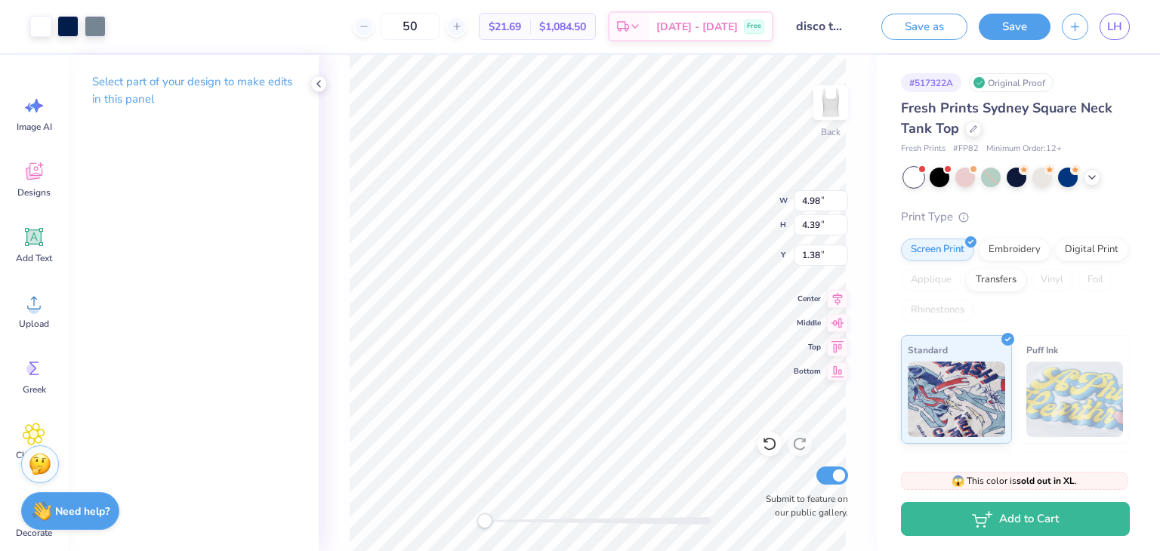
type input "1.33"
click at [341, 341] on div "Back W 4.98 4.98 " H 4.39 4.39 " Y 1.33 1.33 " Center Middle Top Bottom Submit …" at bounding box center [598, 303] width 558 height 496
click at [41, 27] on div at bounding box center [40, 26] width 21 height 21
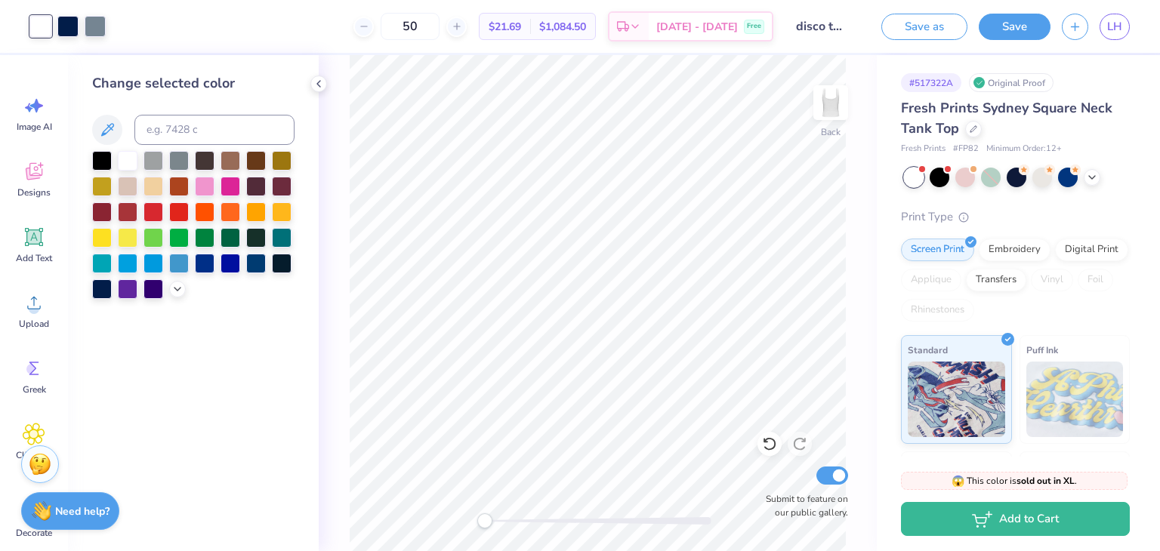
click at [228, 183] on div at bounding box center [230, 187] width 20 height 20
click at [70, 29] on div at bounding box center [67, 26] width 21 height 21
click at [177, 288] on polyline at bounding box center [177, 289] width 6 height 3
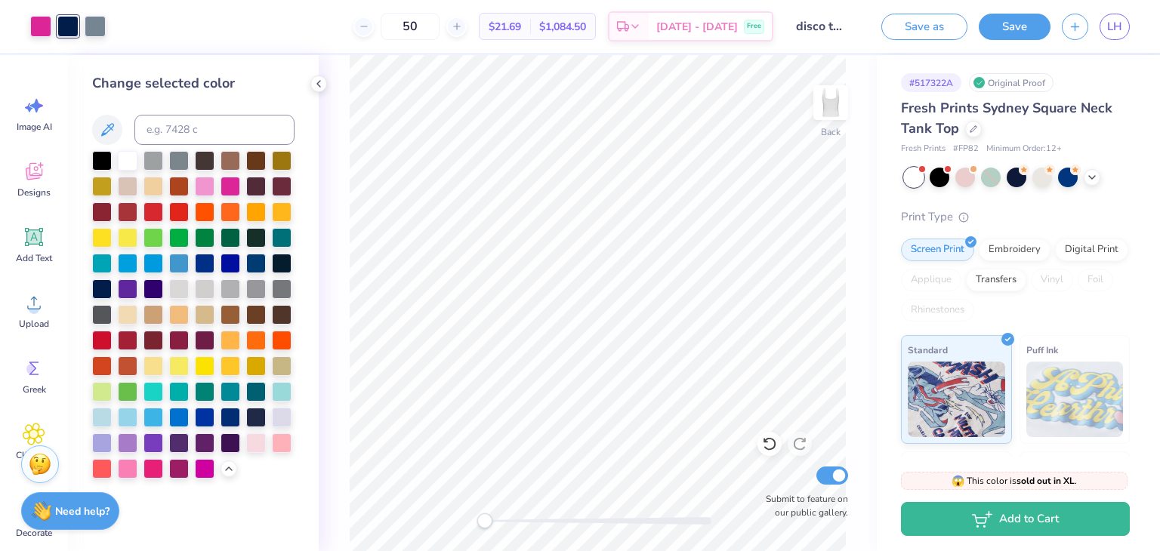
click at [103, 416] on div at bounding box center [102, 418] width 20 height 20
click at [100, 22] on div at bounding box center [95, 26] width 21 height 21
click at [230, 265] on div at bounding box center [230, 264] width 20 height 20
click at [206, 188] on div at bounding box center [205, 187] width 20 height 20
click at [45, 24] on div at bounding box center [40, 26] width 21 height 21
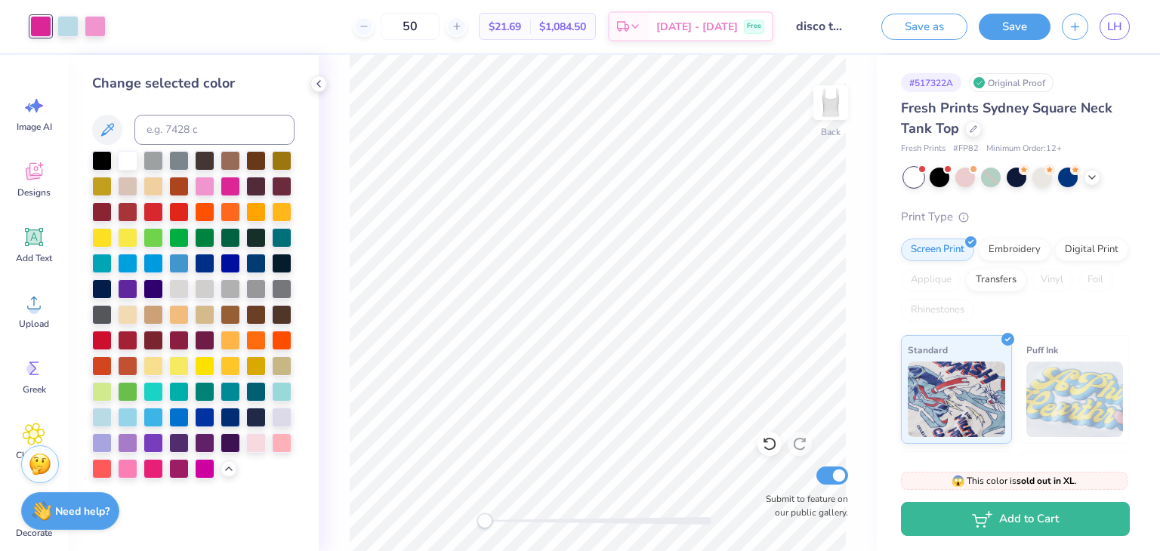
click at [250, 238] on div at bounding box center [256, 238] width 20 height 20
click at [69, 23] on div at bounding box center [67, 26] width 21 height 21
click at [233, 157] on div at bounding box center [230, 161] width 20 height 20
click at [85, 20] on div at bounding box center [95, 26] width 21 height 21
click at [209, 237] on div at bounding box center [205, 238] width 20 height 20
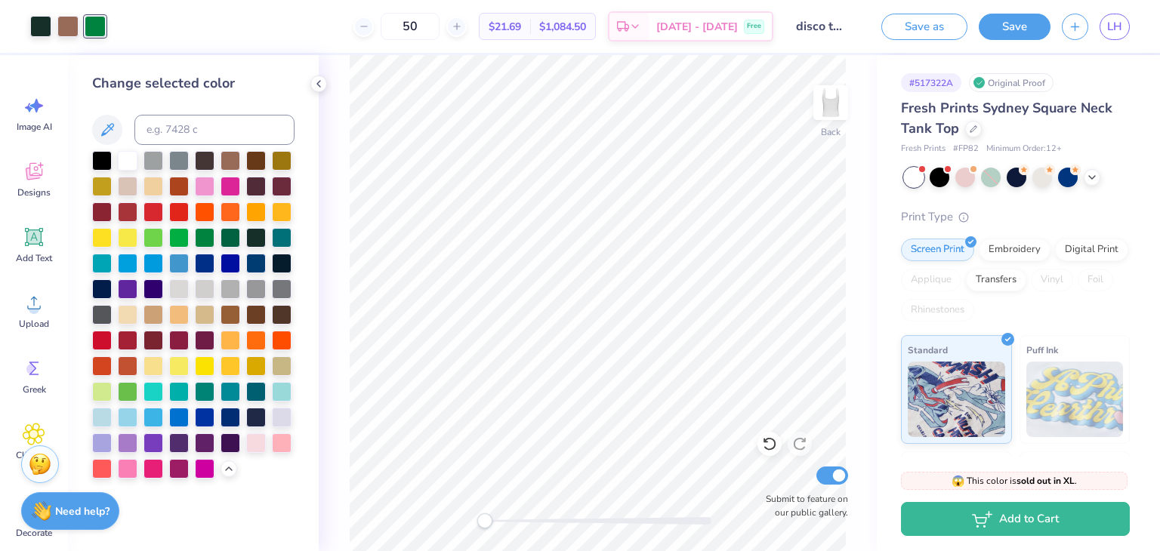
click at [233, 236] on div at bounding box center [230, 238] width 20 height 20
click at [71, 25] on div at bounding box center [67, 26] width 21 height 21
click at [145, 186] on div at bounding box center [153, 187] width 20 height 20
click at [126, 184] on div at bounding box center [128, 187] width 20 height 20
click at [47, 192] on span "Designs" at bounding box center [33, 192] width 33 height 12
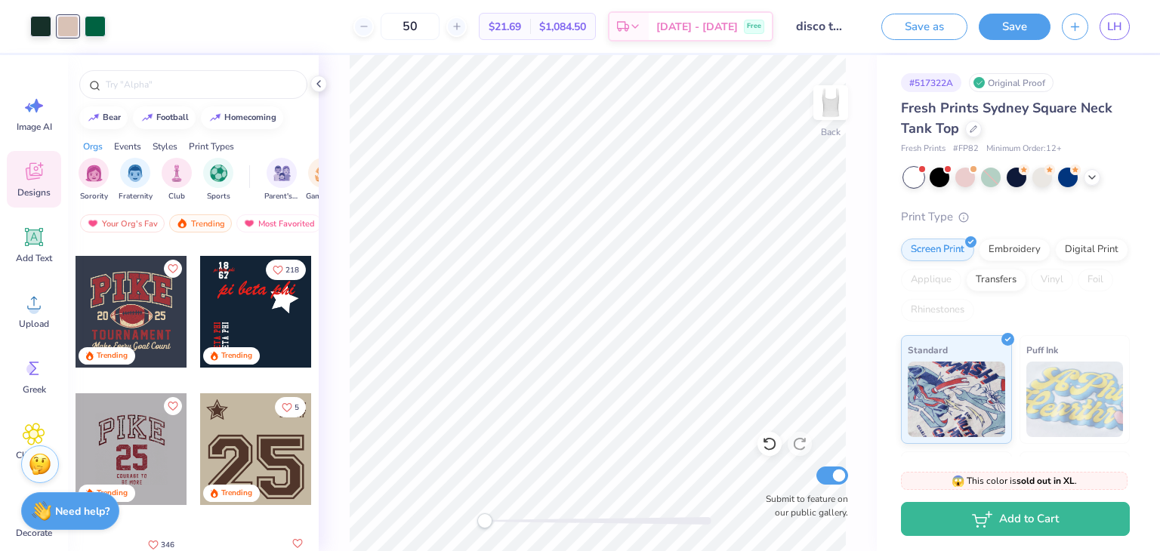
scroll to position [1636, 0]
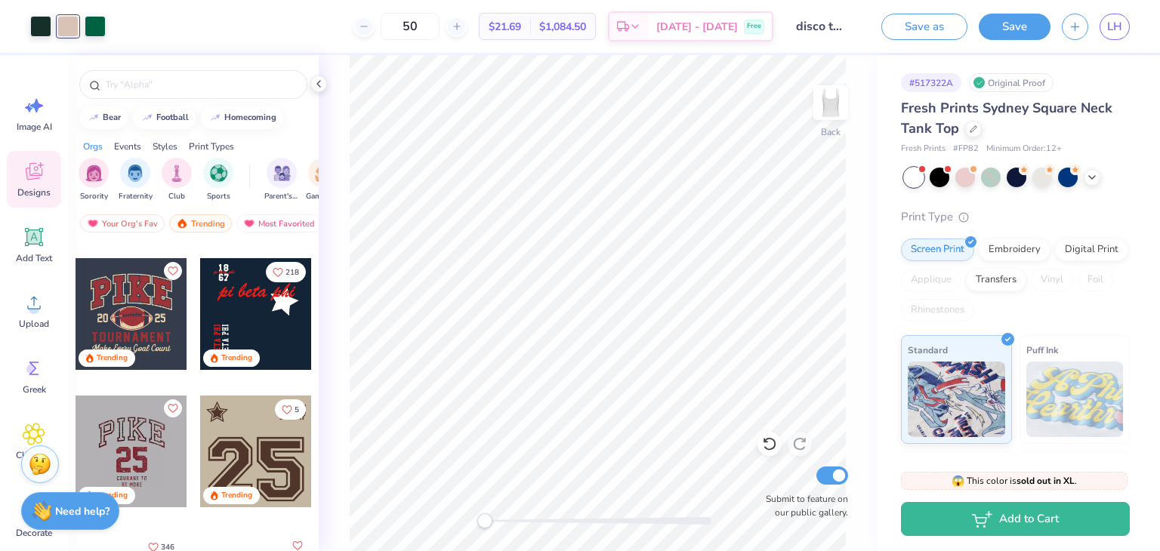
click at [245, 315] on div at bounding box center [256, 314] width 112 height 112
type input "9.93"
type input "1.33"
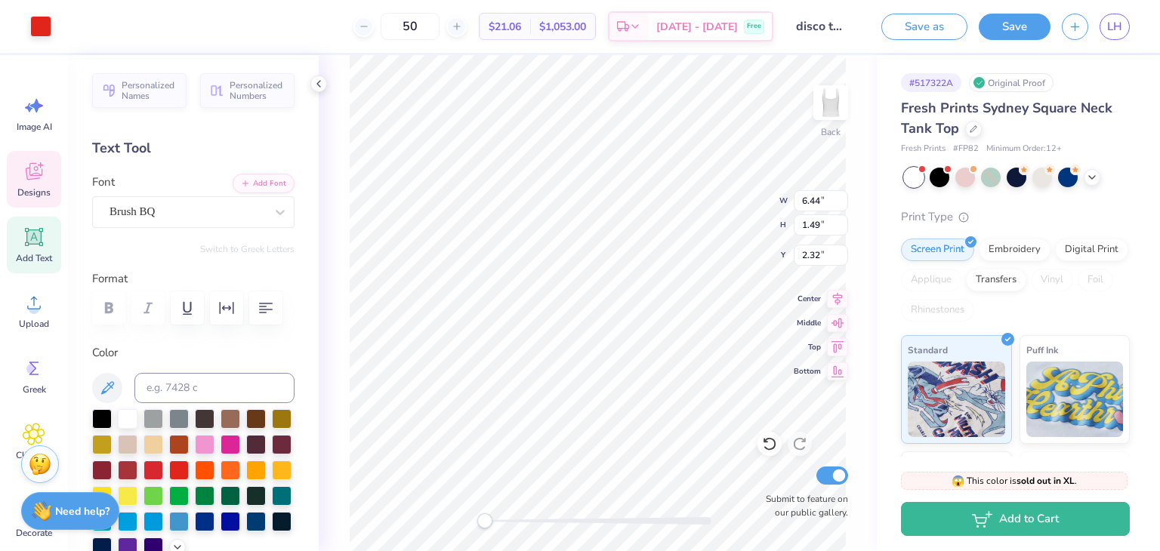
scroll to position [12, 2]
type textarea "p"
type textarea "tau delta gamma"
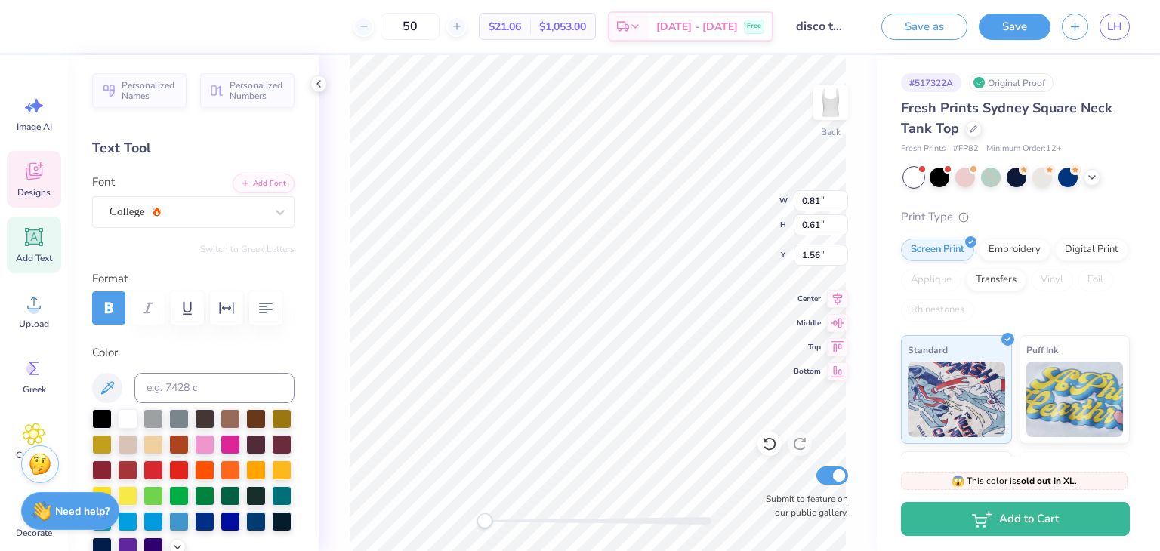
type textarea "6"
type textarea "55"
type input "0.75"
type input "0.76"
type textarea "19"
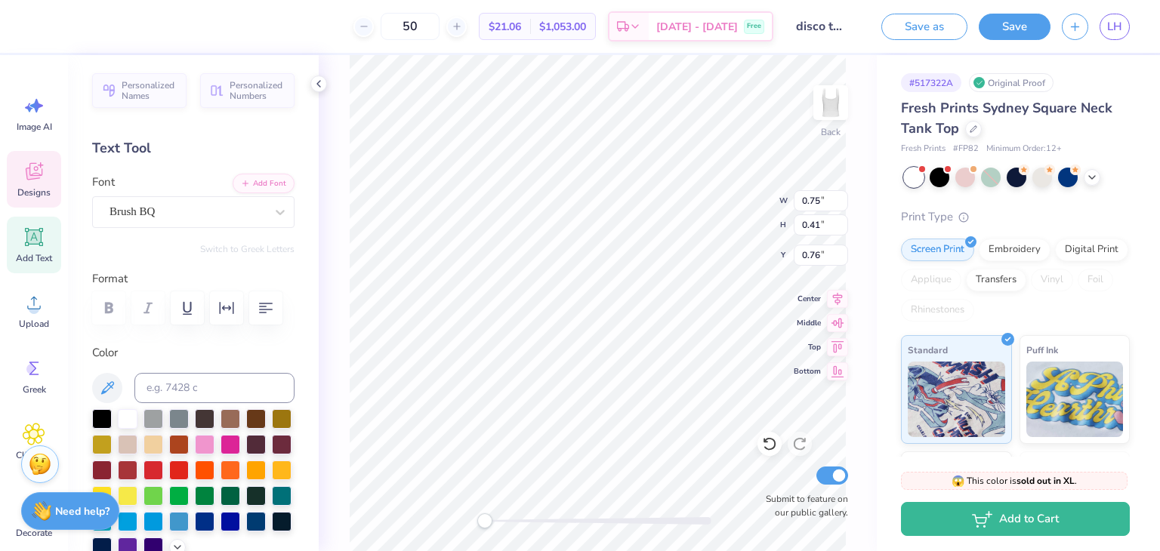
type input "1.76"
type input "0.41"
type input "1.24"
type textarea "p"
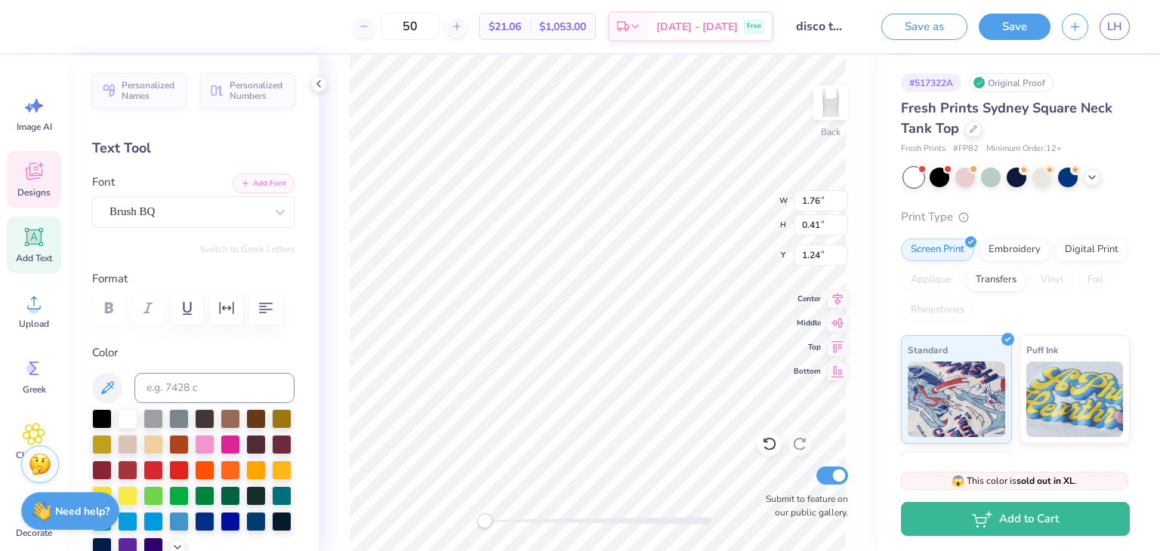
scroll to position [12, 2]
type textarea "TDG"
type textarea "Tau delta gamma"
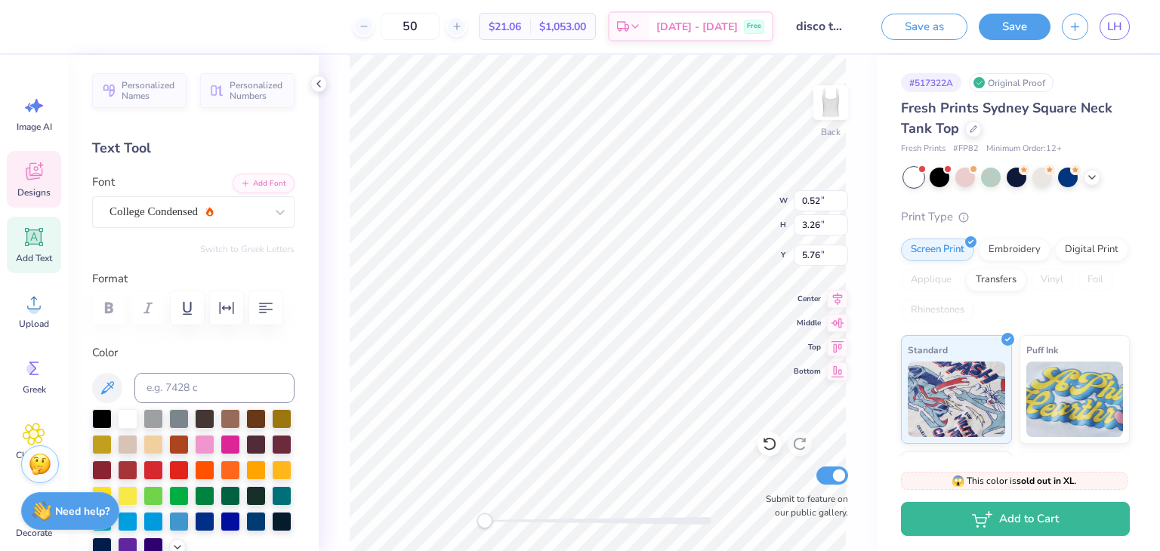
type textarea "I"
type textarea "T"
type textarea "Pretty as a pearl"
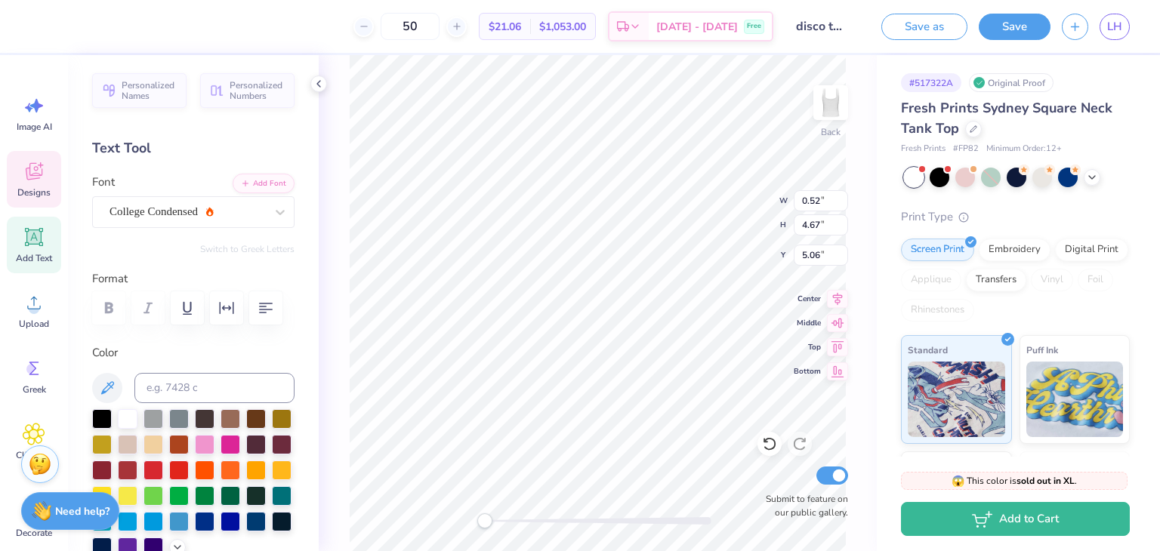
type input "4.67"
type input "5.06"
type textarea "Pretty as a pearl"
click at [338, 166] on div "Back W 0.52 0.52 " H 4.67 4.67 " Y 5.06 5.06 " Center Middle Top Bottom Submit …" at bounding box center [598, 303] width 558 height 496
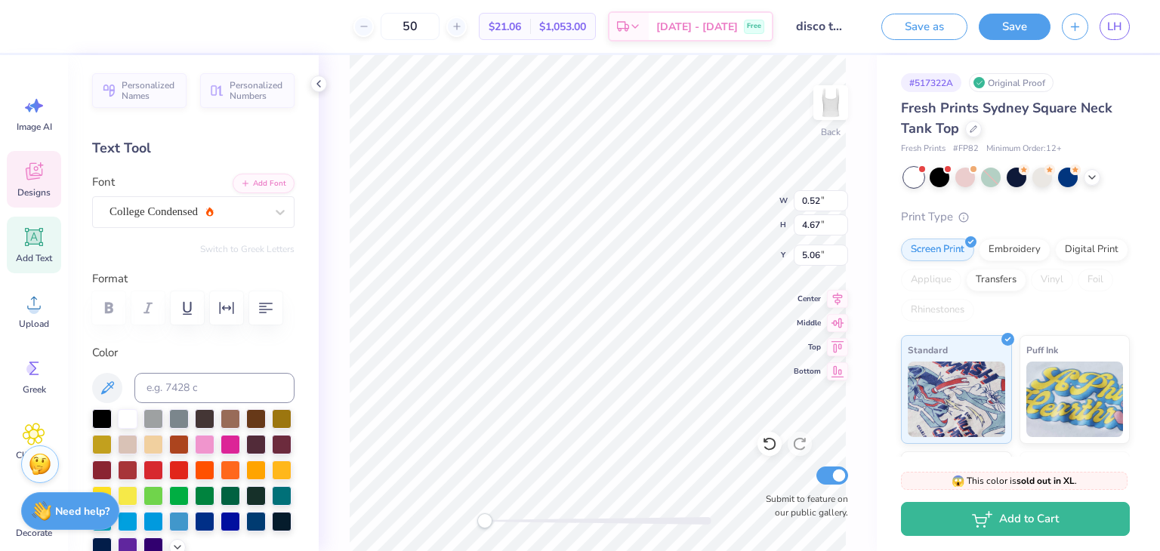
click at [321, 87] on icon at bounding box center [319, 84] width 12 height 12
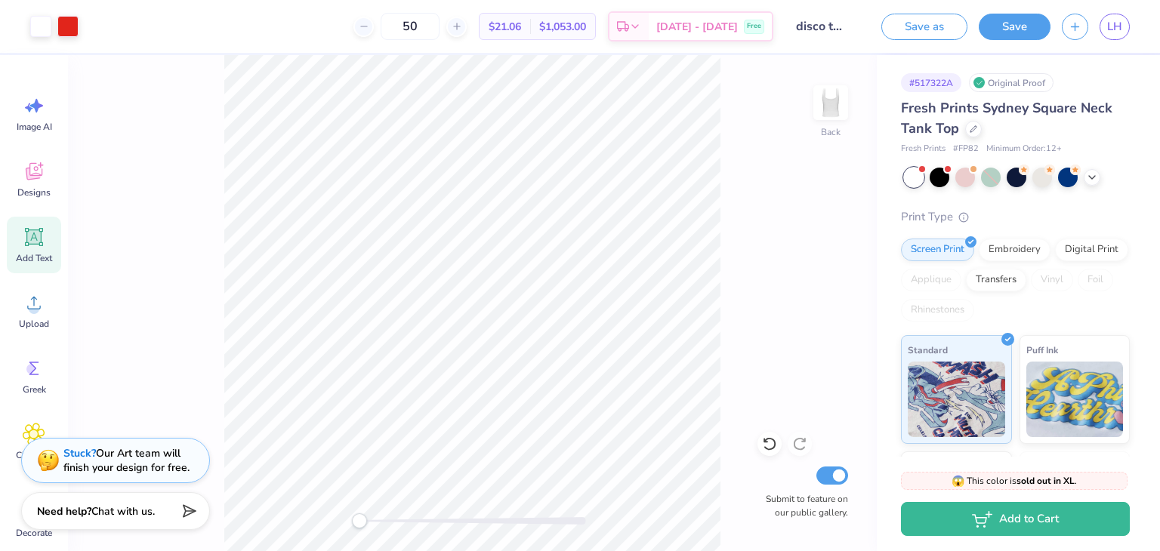
click at [42, 25] on div at bounding box center [40, 26] width 21 height 21
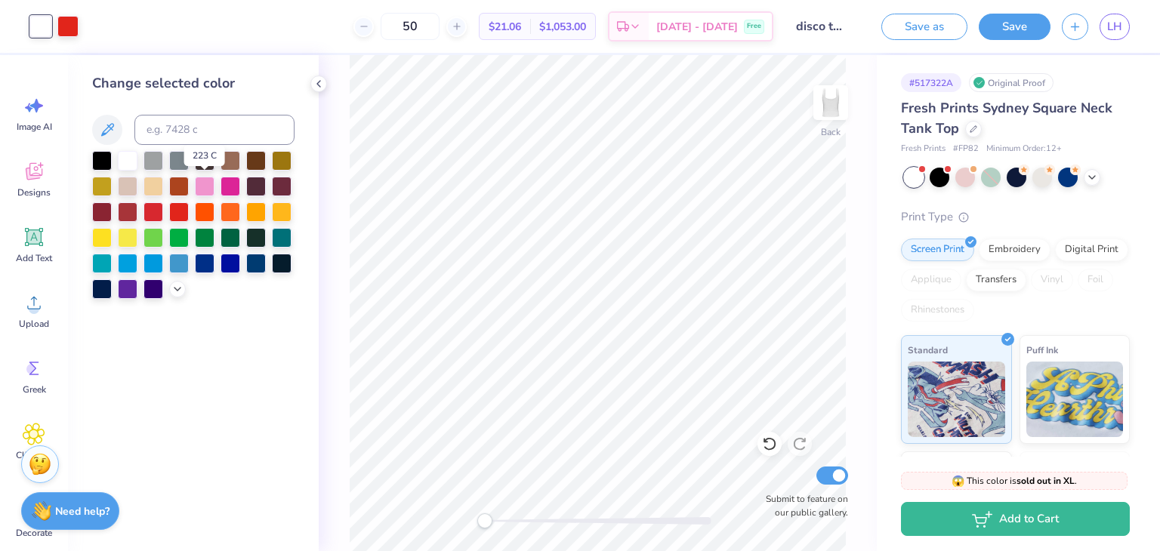
click at [202, 183] on div at bounding box center [205, 187] width 20 height 20
click at [67, 29] on div at bounding box center [67, 26] width 21 height 21
click at [228, 187] on div at bounding box center [230, 187] width 20 height 20
